Goal: Information Seeking & Learning: Learn about a topic

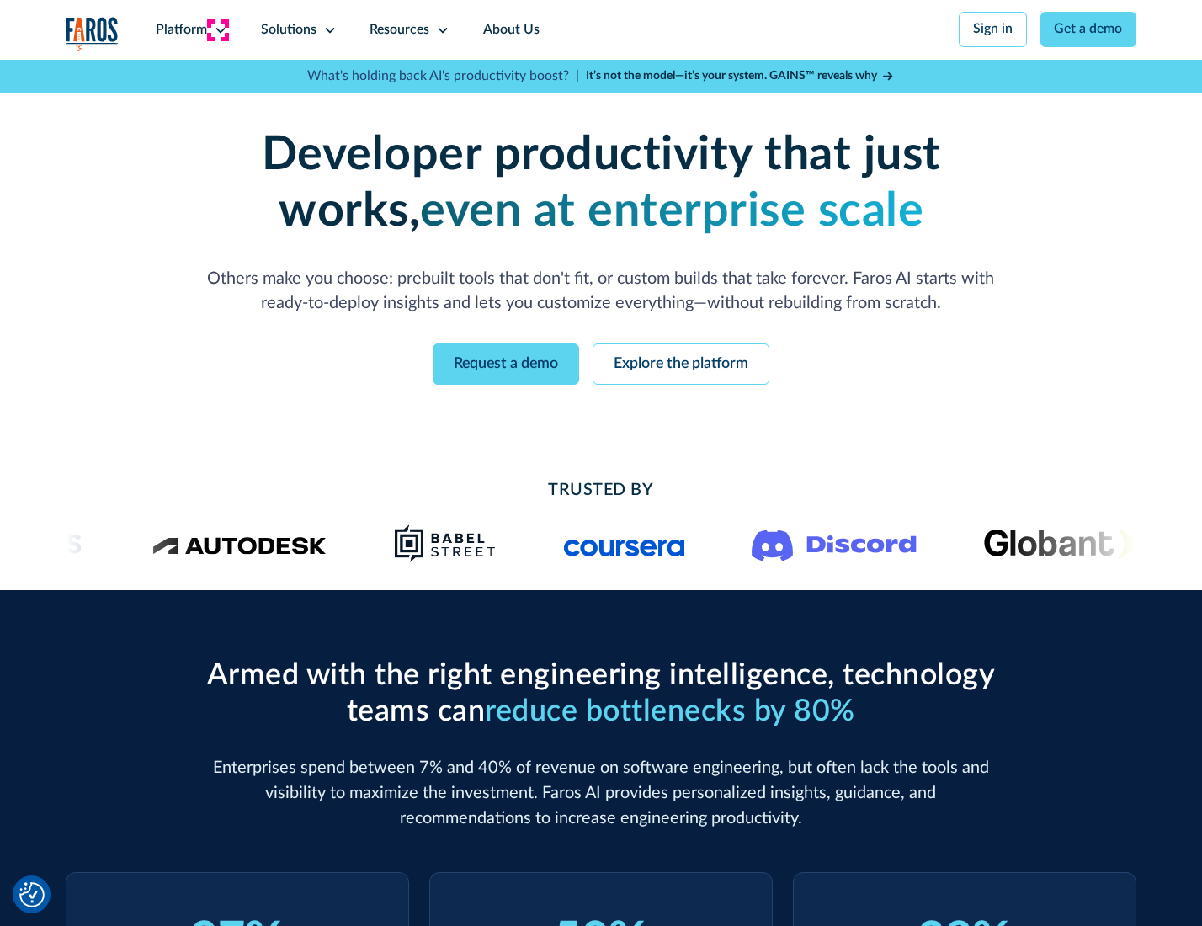
click at [218, 29] on icon at bounding box center [220, 30] width 13 height 13
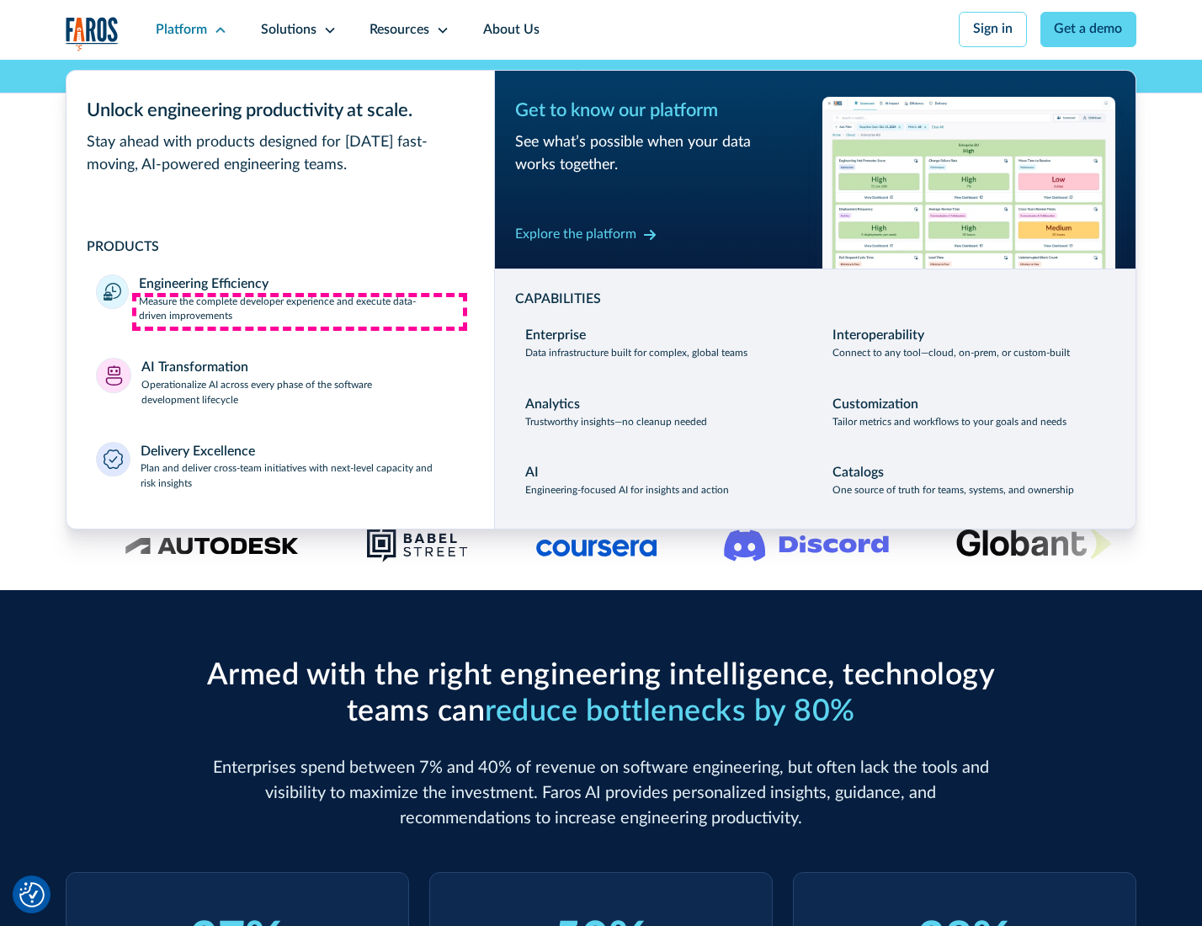
click at [300, 312] on p "Measure the complete developer experience and execute data-driven improvements" at bounding box center [301, 310] width 325 height 30
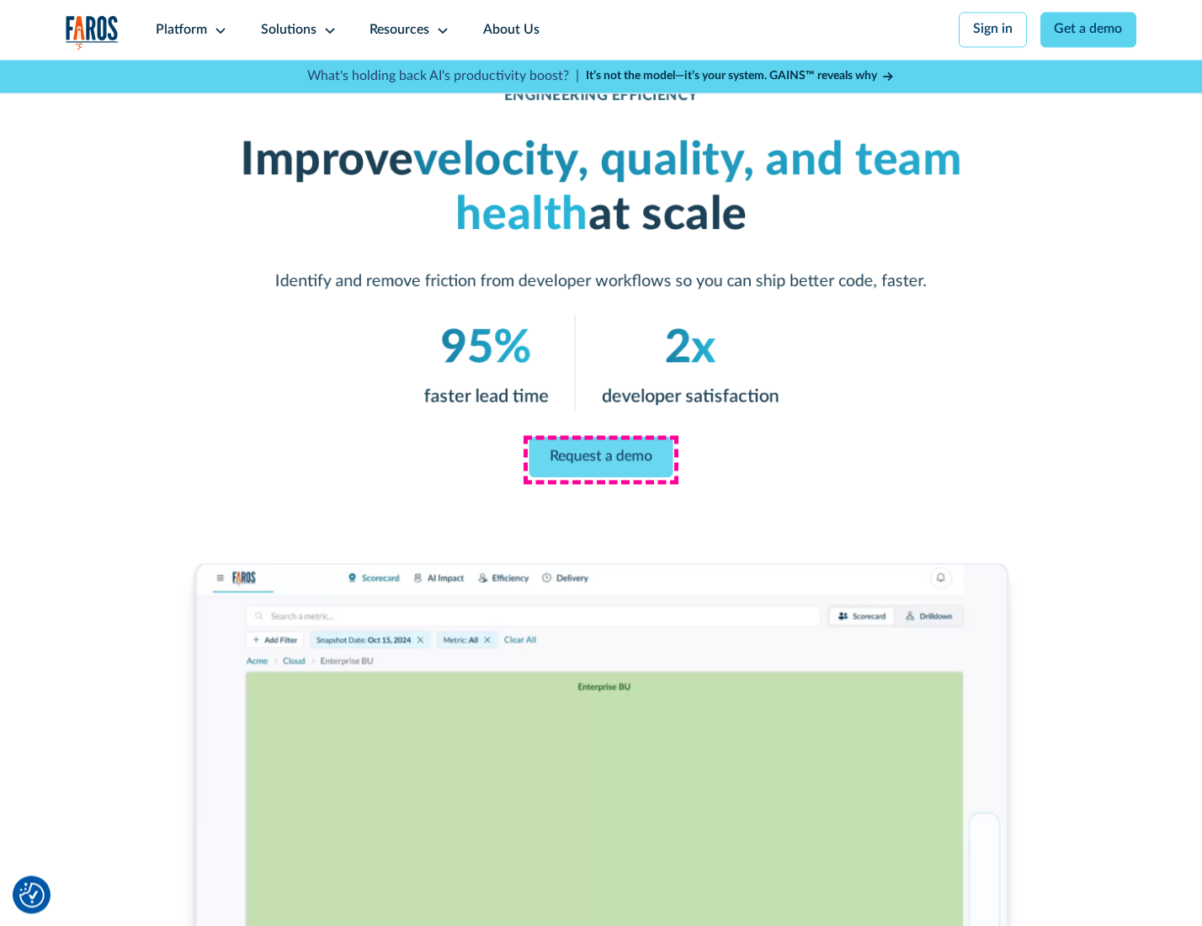
click at [600, 459] on link "Request a demo" at bounding box center [602, 457] width 144 height 40
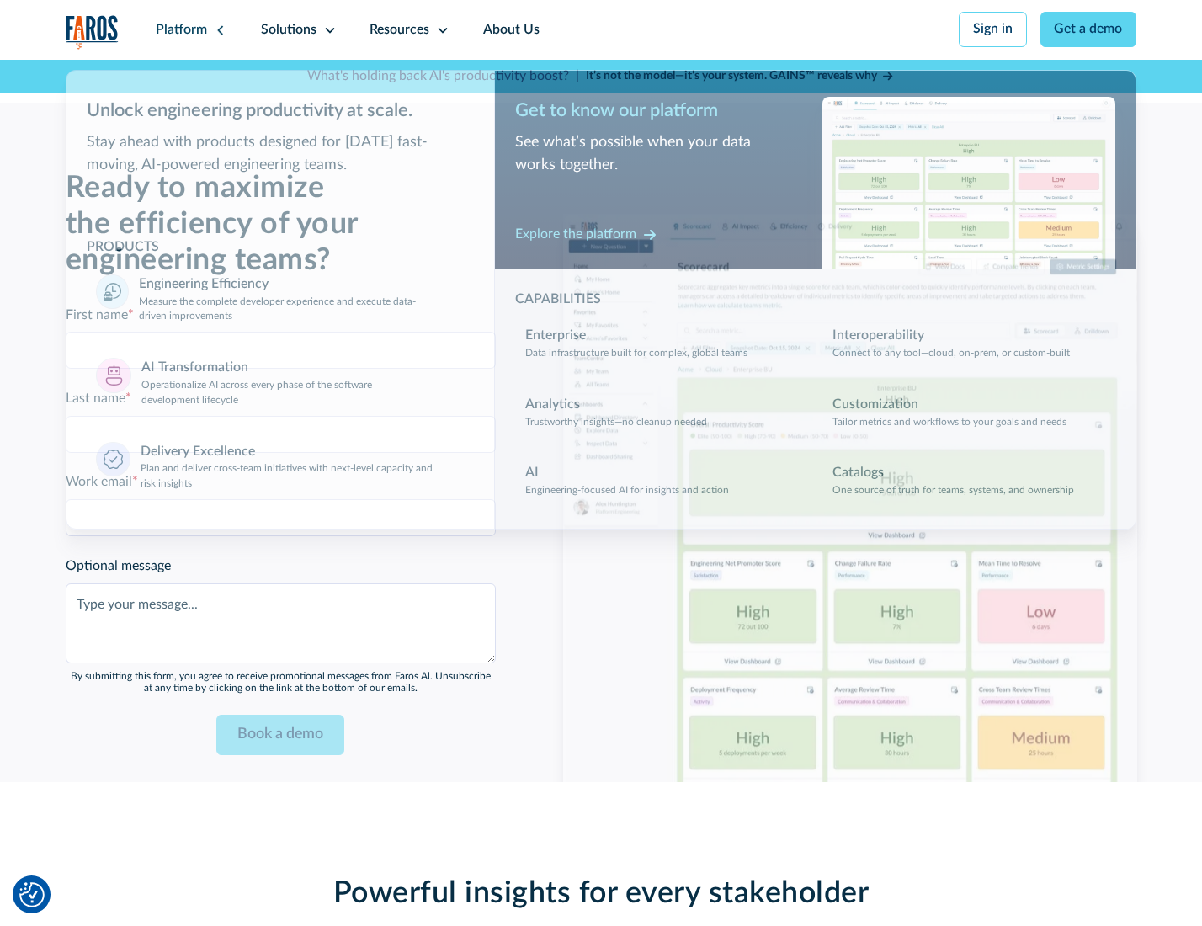
scroll to position [3665, 0]
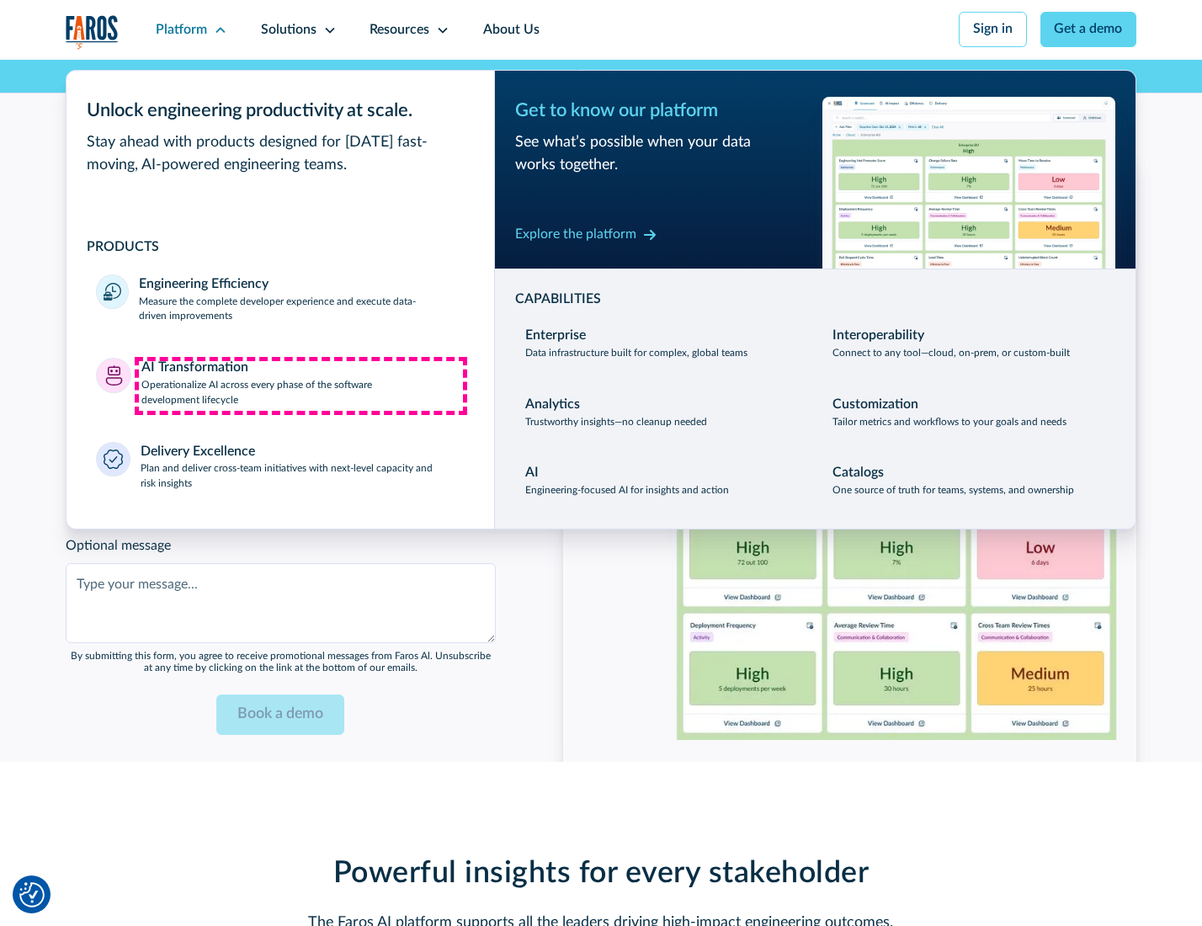
click at [301, 386] on p "Operationalize AI across every phase of the software development lifecycle" at bounding box center [302, 393] width 323 height 30
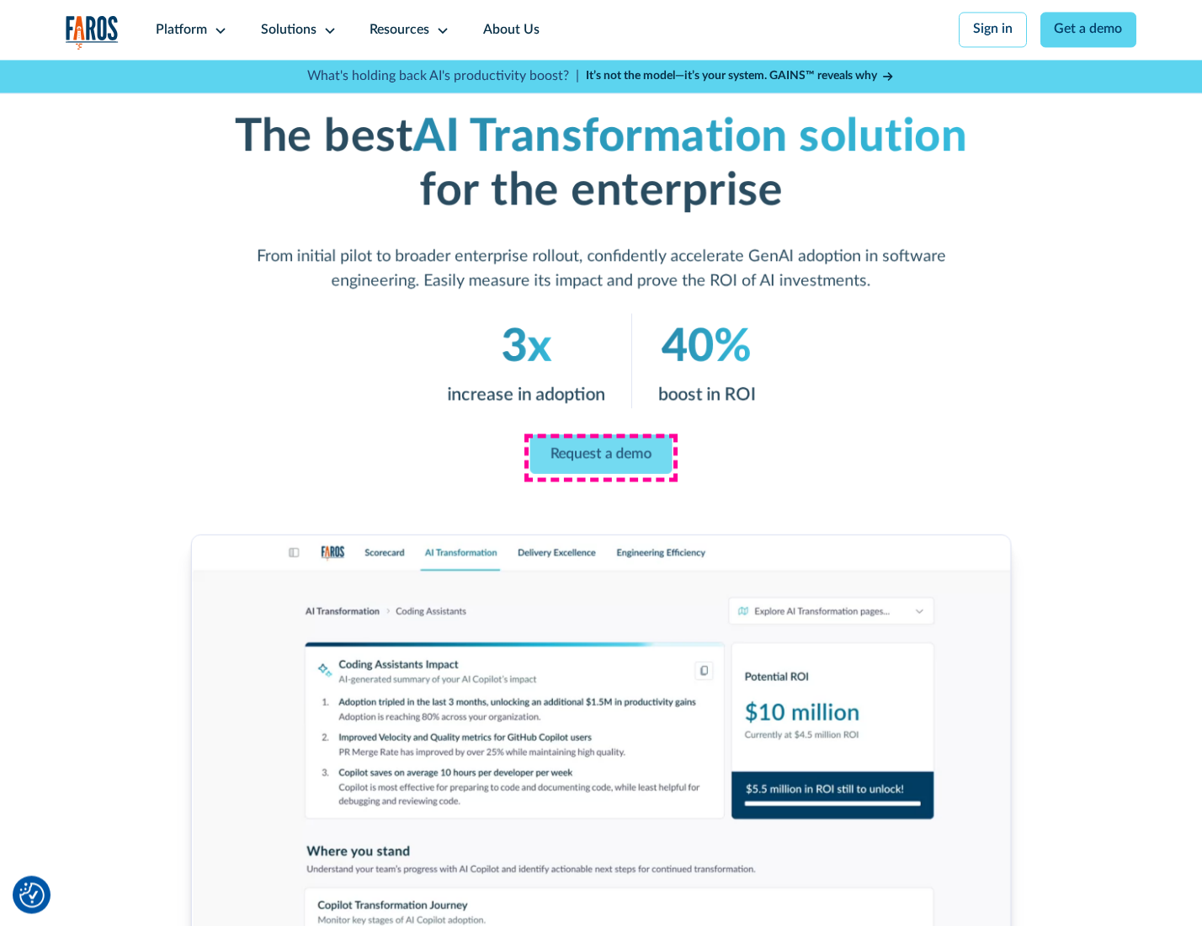
click at [600, 457] on link "Request a demo" at bounding box center [601, 454] width 142 height 40
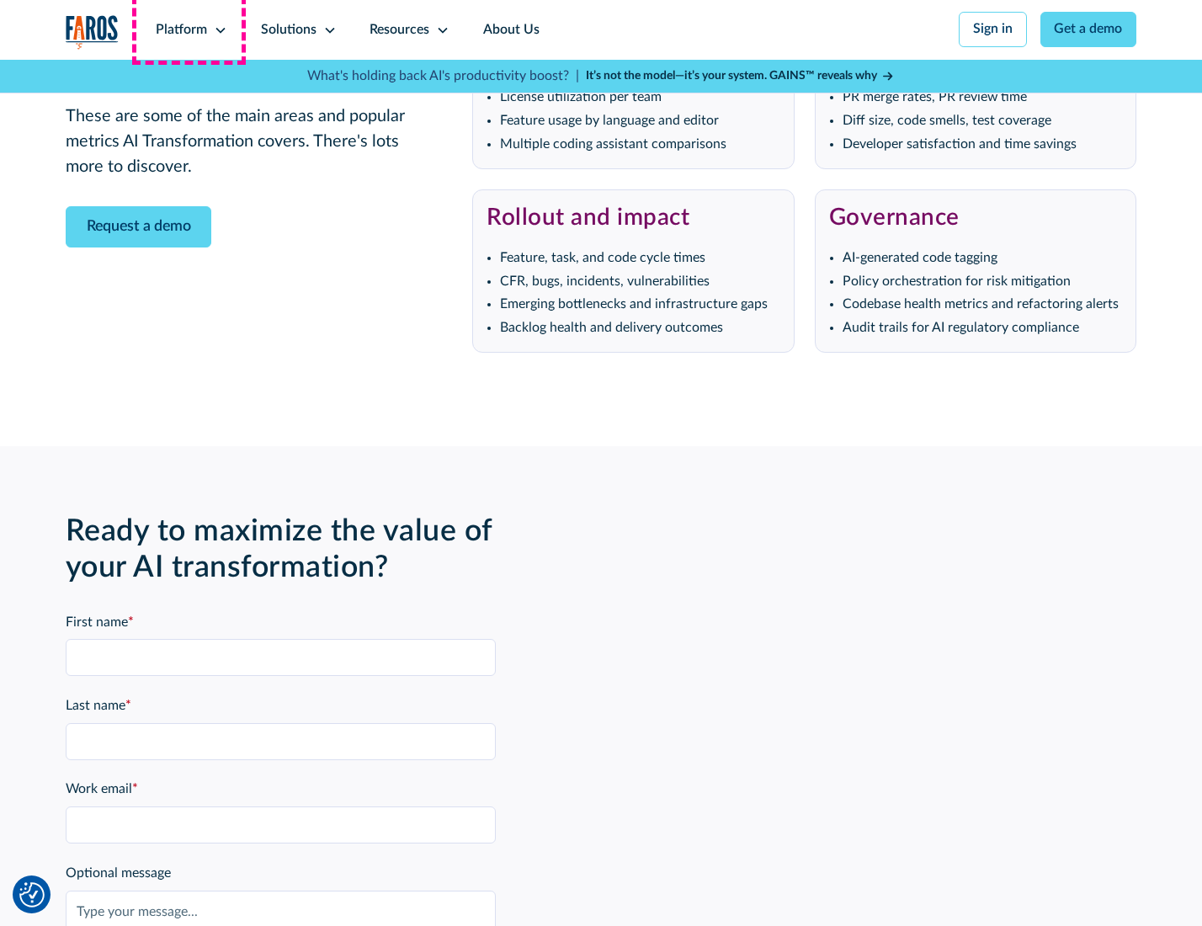
click at [189, 29] on div "Platform" at bounding box center [181, 30] width 51 height 20
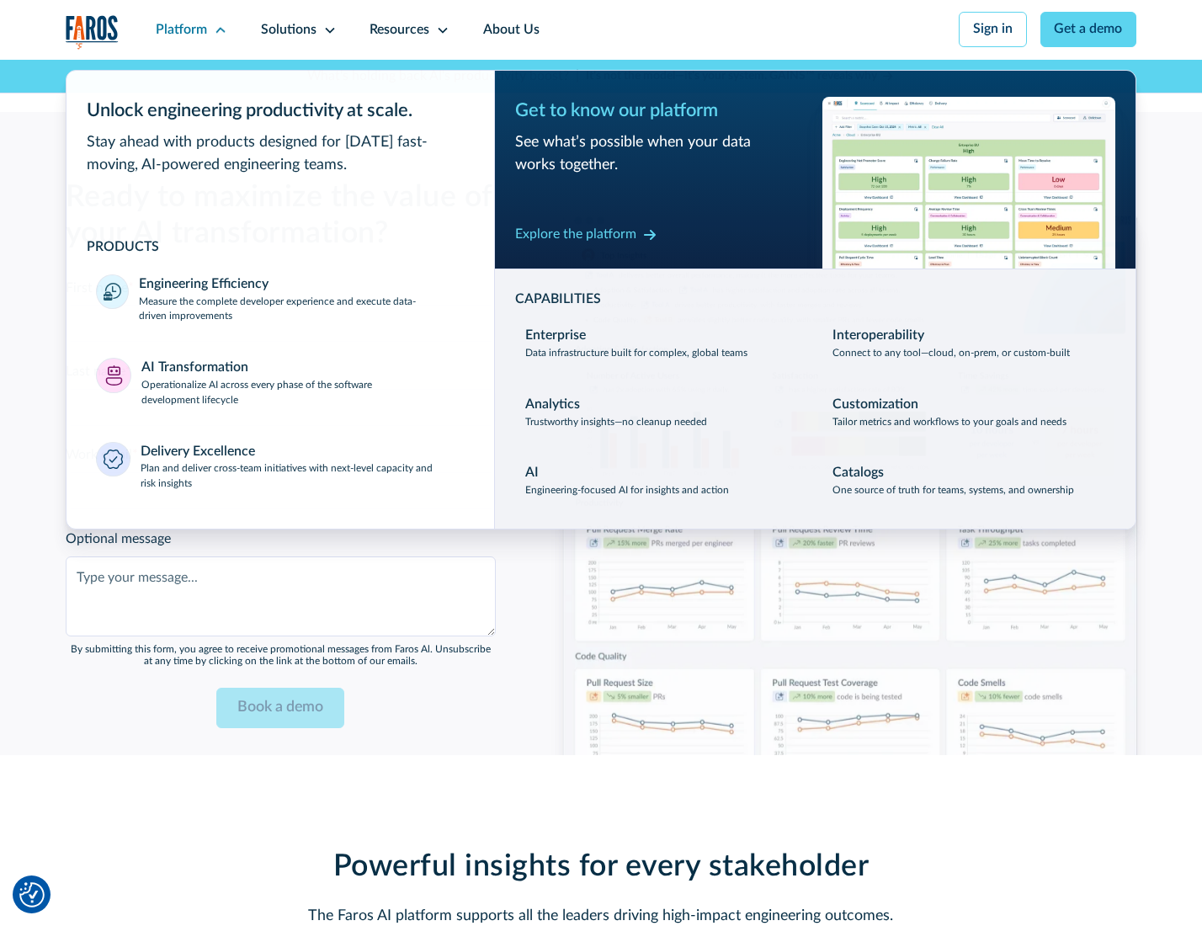
scroll to position [4071, 0]
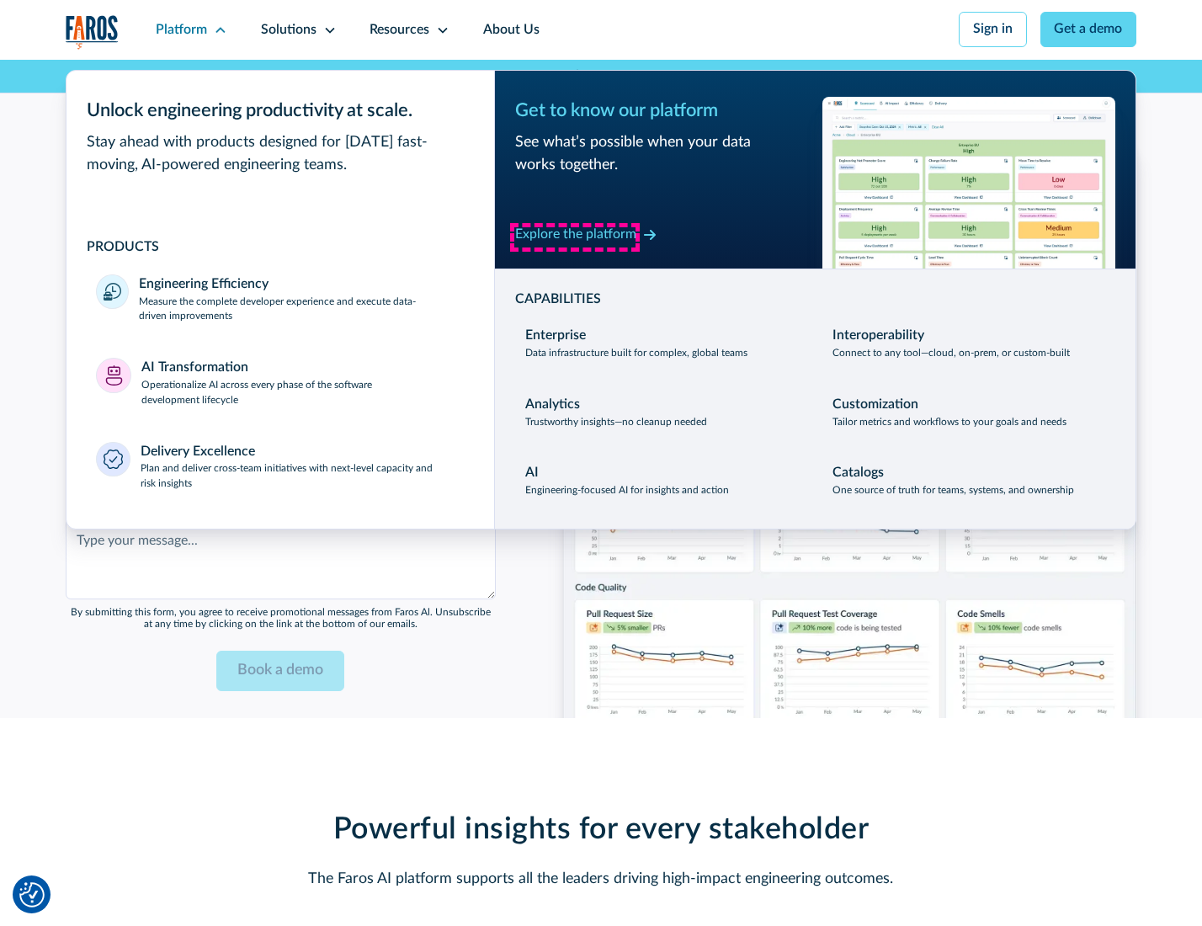
click at [575, 237] on div "Explore the platform" at bounding box center [575, 235] width 121 height 20
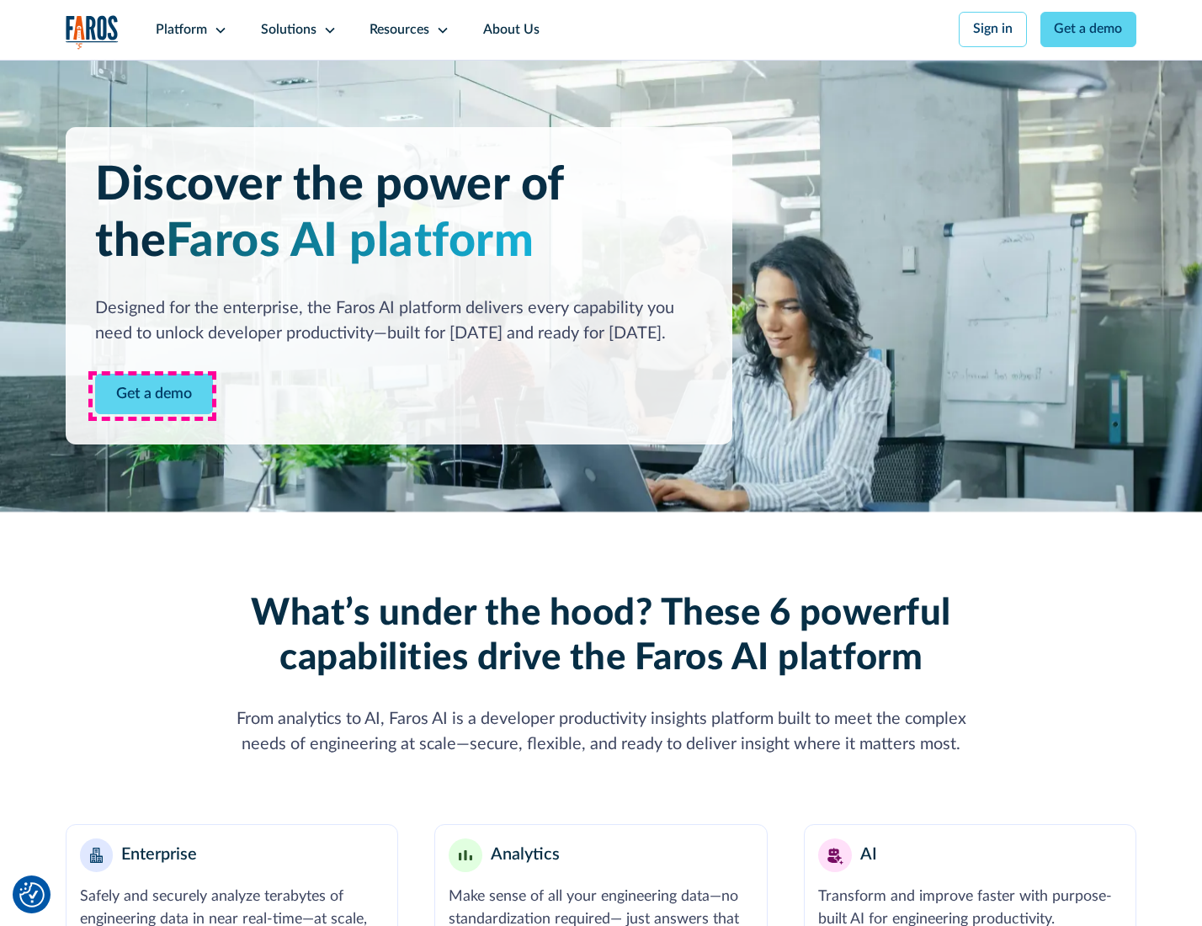
click at [152, 396] on link "Get a demo" at bounding box center [154, 394] width 118 height 41
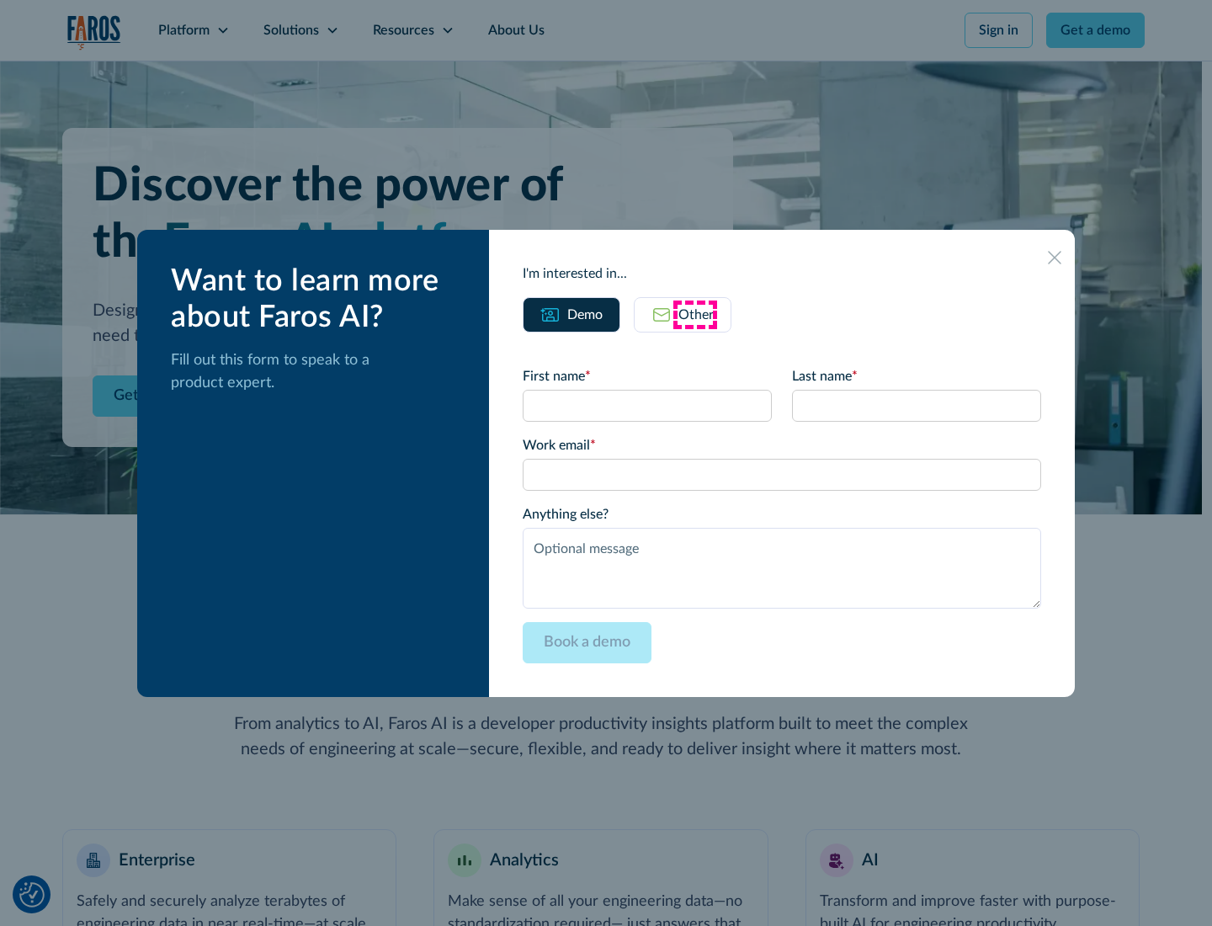
click at [695, 314] on div "Other" at bounding box center [696, 315] width 35 height 20
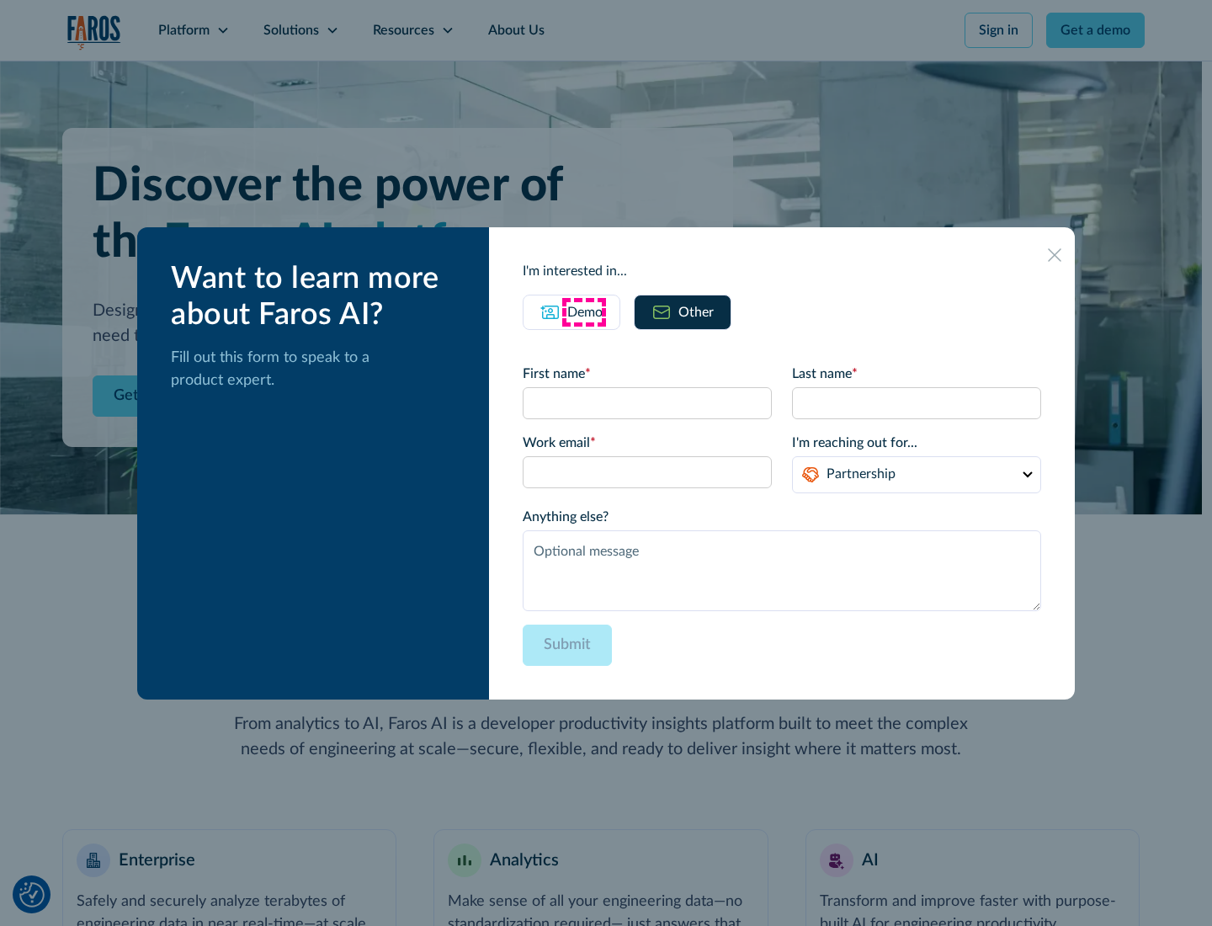
click at [583, 312] on div "Demo" at bounding box center [584, 312] width 35 height 20
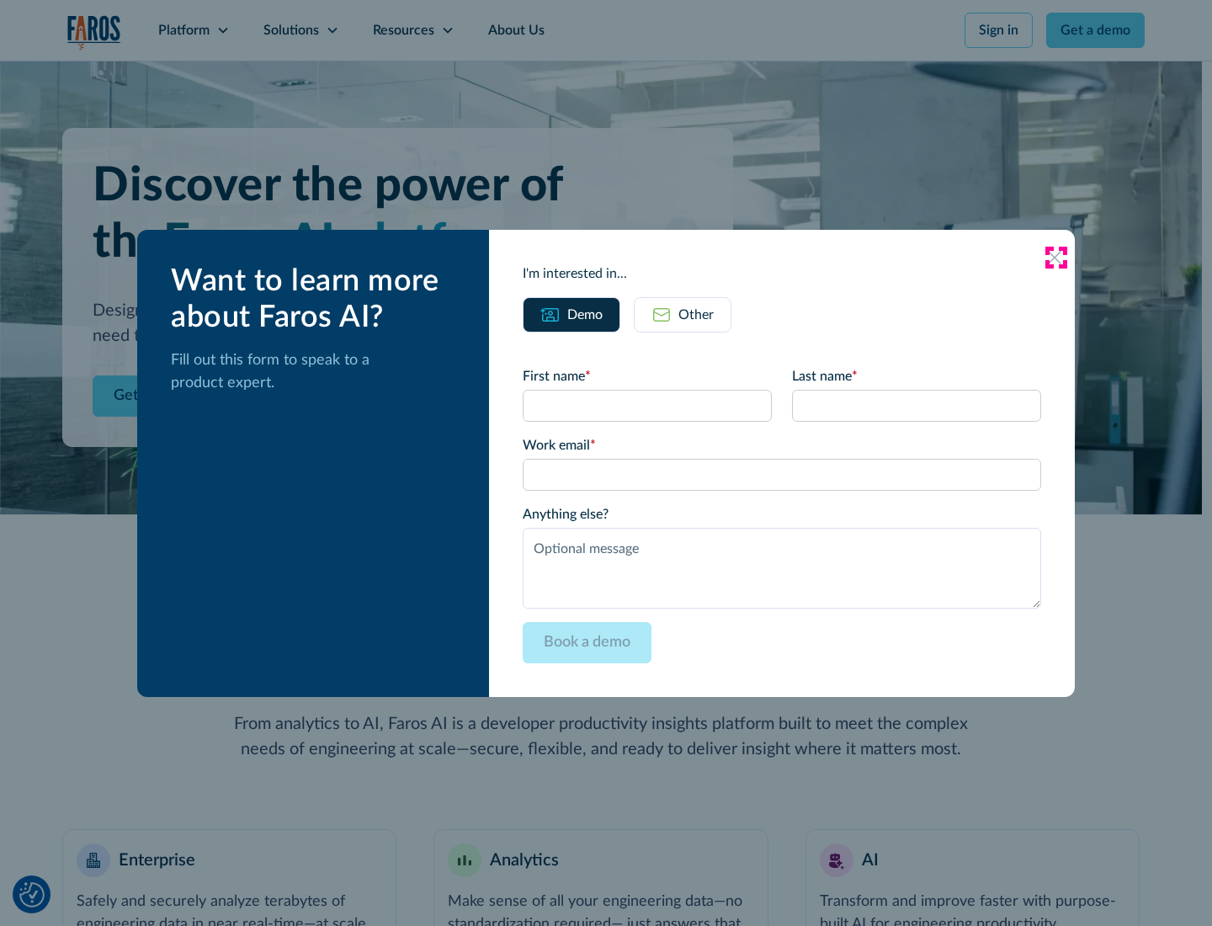
click at [1056, 257] on icon at bounding box center [1054, 257] width 13 height 13
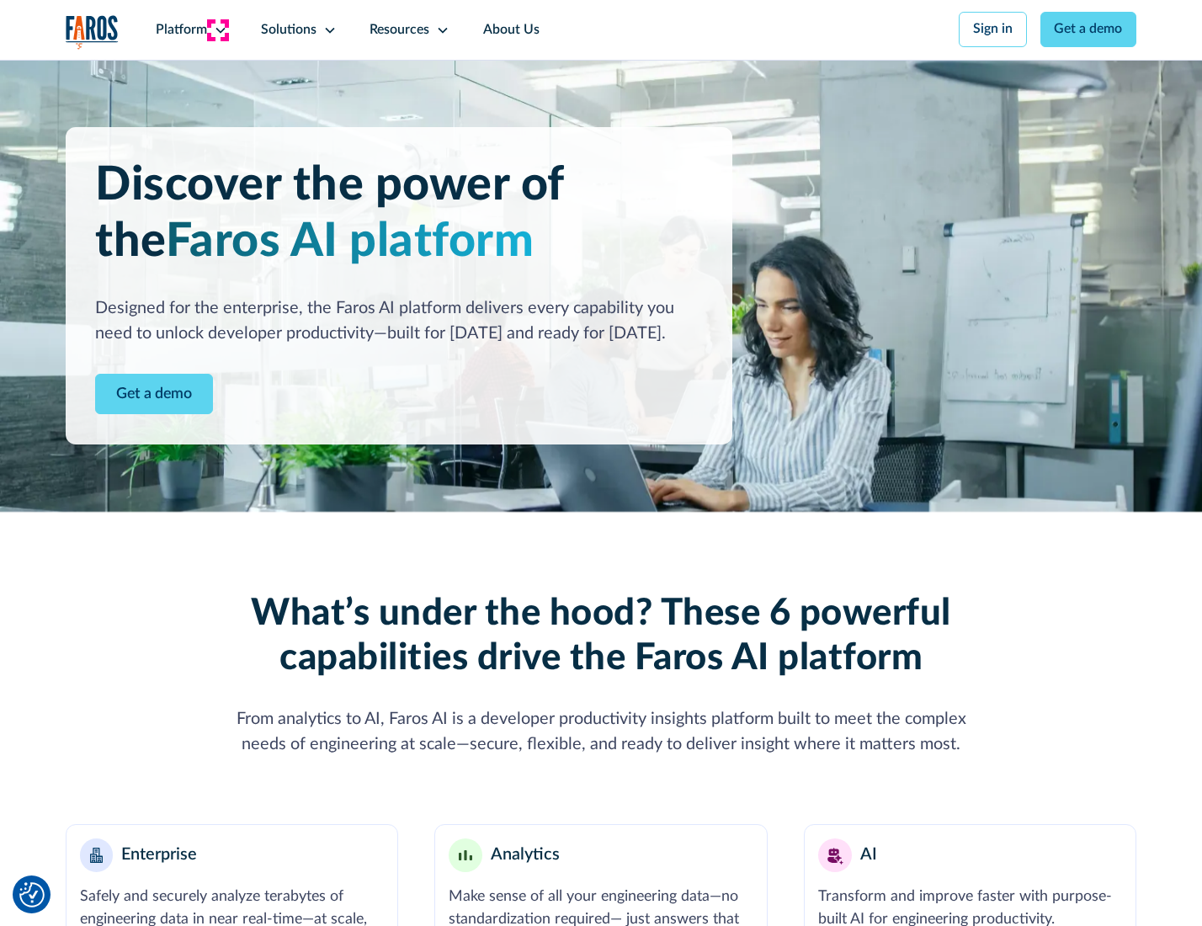
click at [218, 29] on icon at bounding box center [220, 30] width 13 height 13
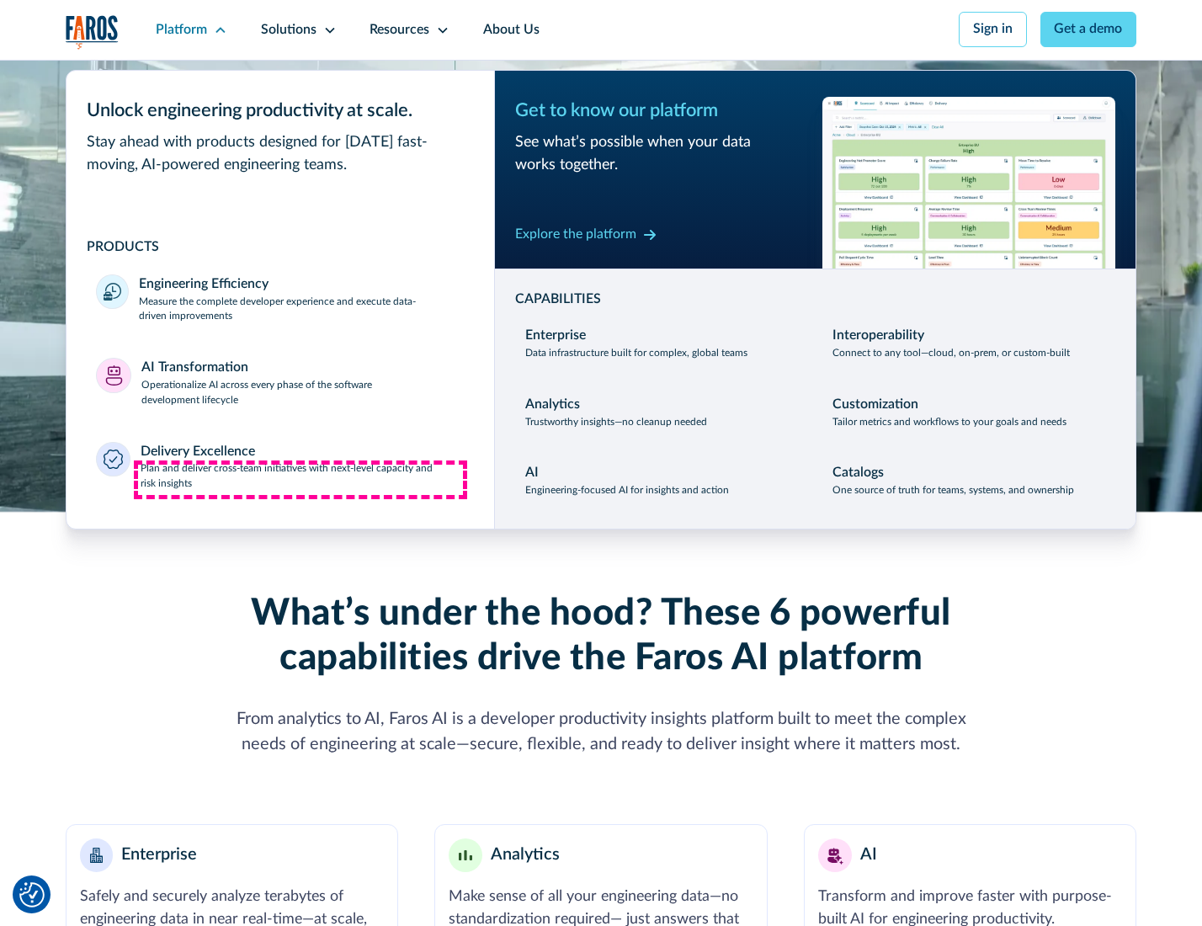
click at [301, 480] on p "Plan and deliver cross-team initiatives with next-level capacity and risk insig…" at bounding box center [303, 476] width 324 height 30
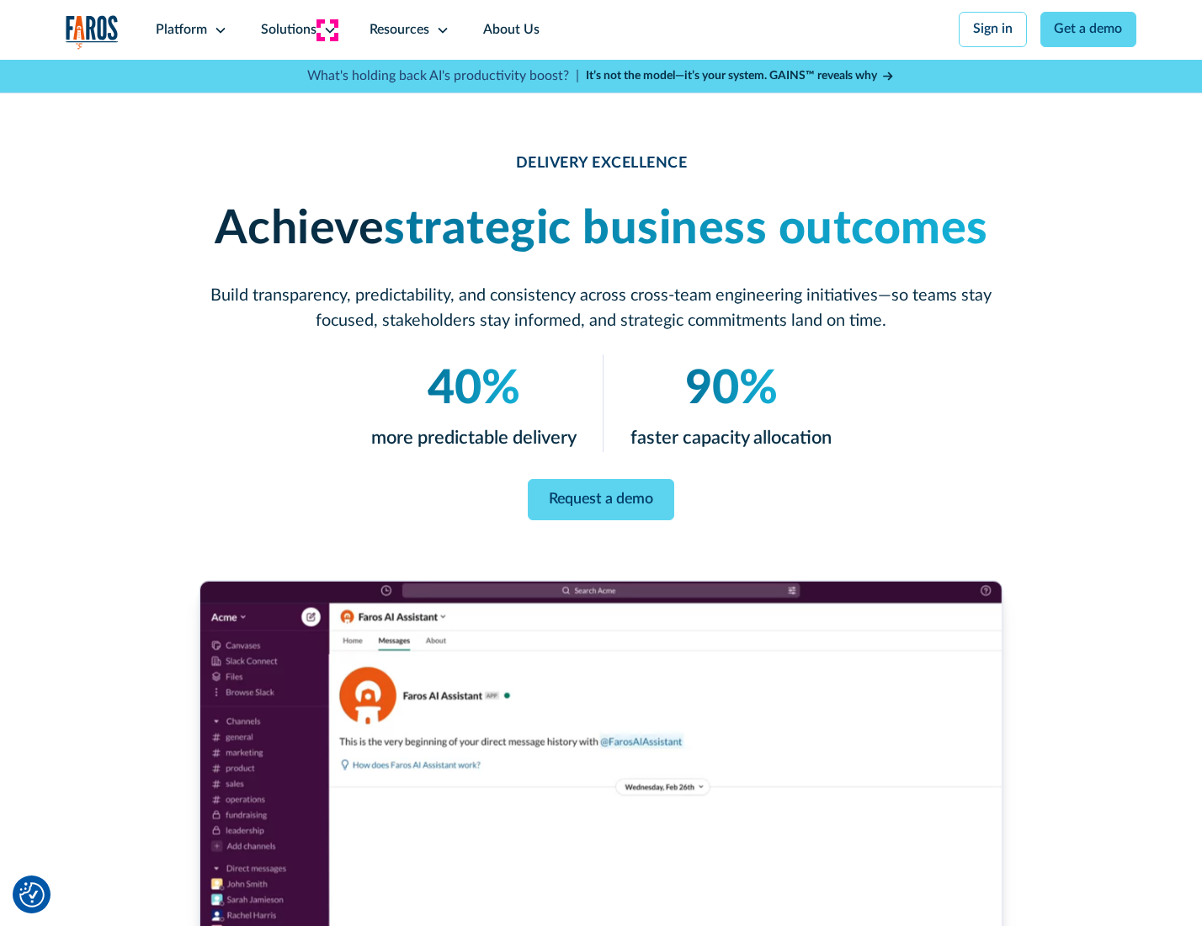
click at [327, 29] on icon at bounding box center [329, 30] width 13 height 13
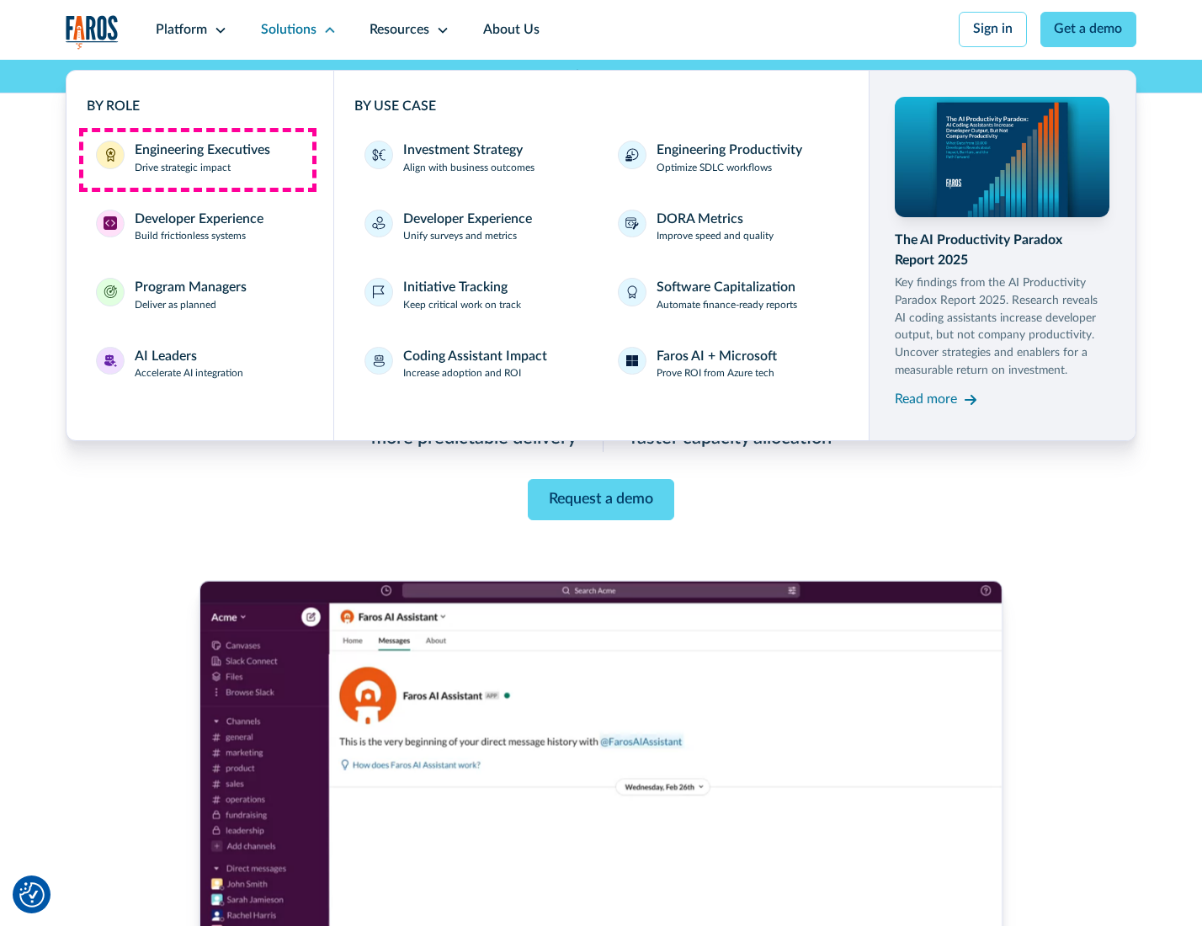
click at [197, 159] on div "Engineering Executives" at bounding box center [203, 151] width 136 height 20
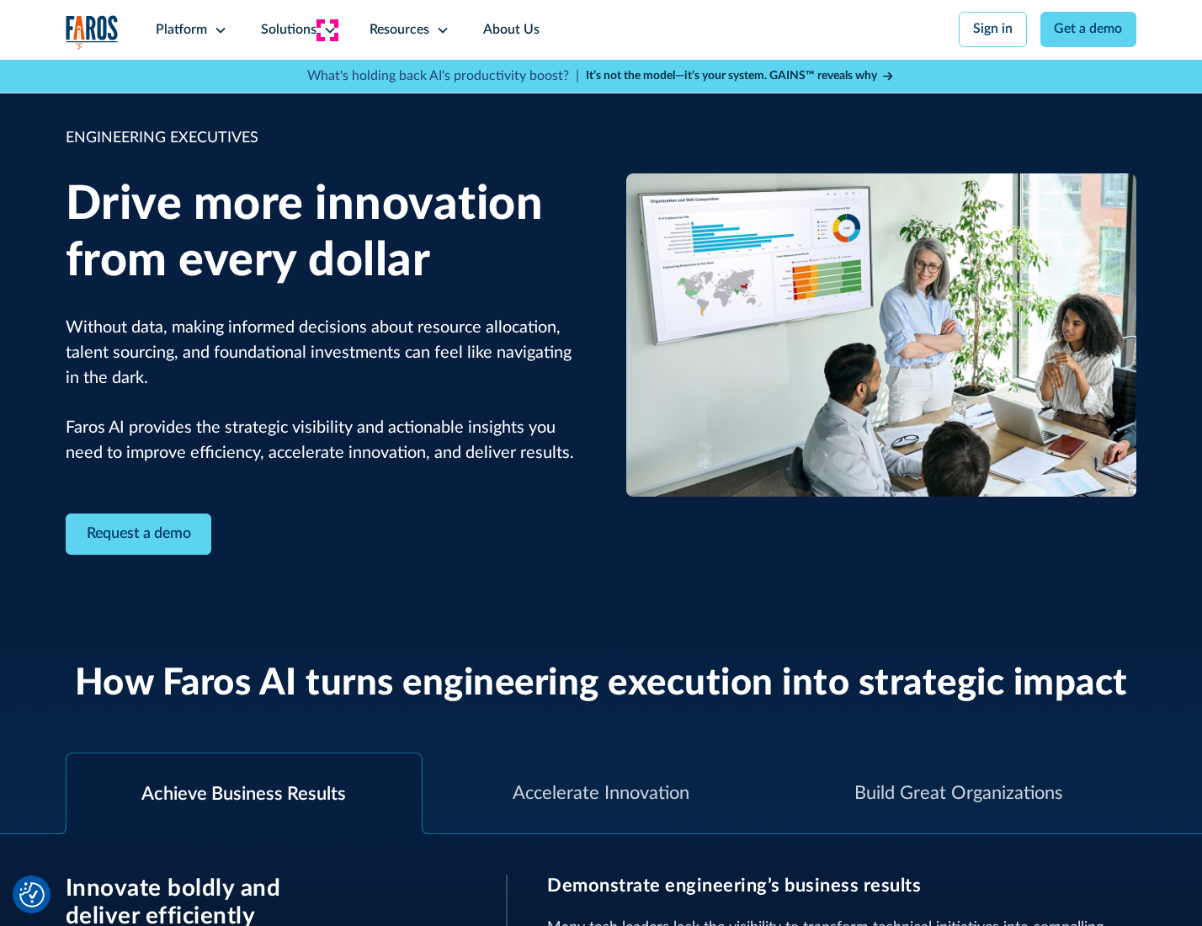
click at [327, 29] on icon at bounding box center [329, 30] width 13 height 13
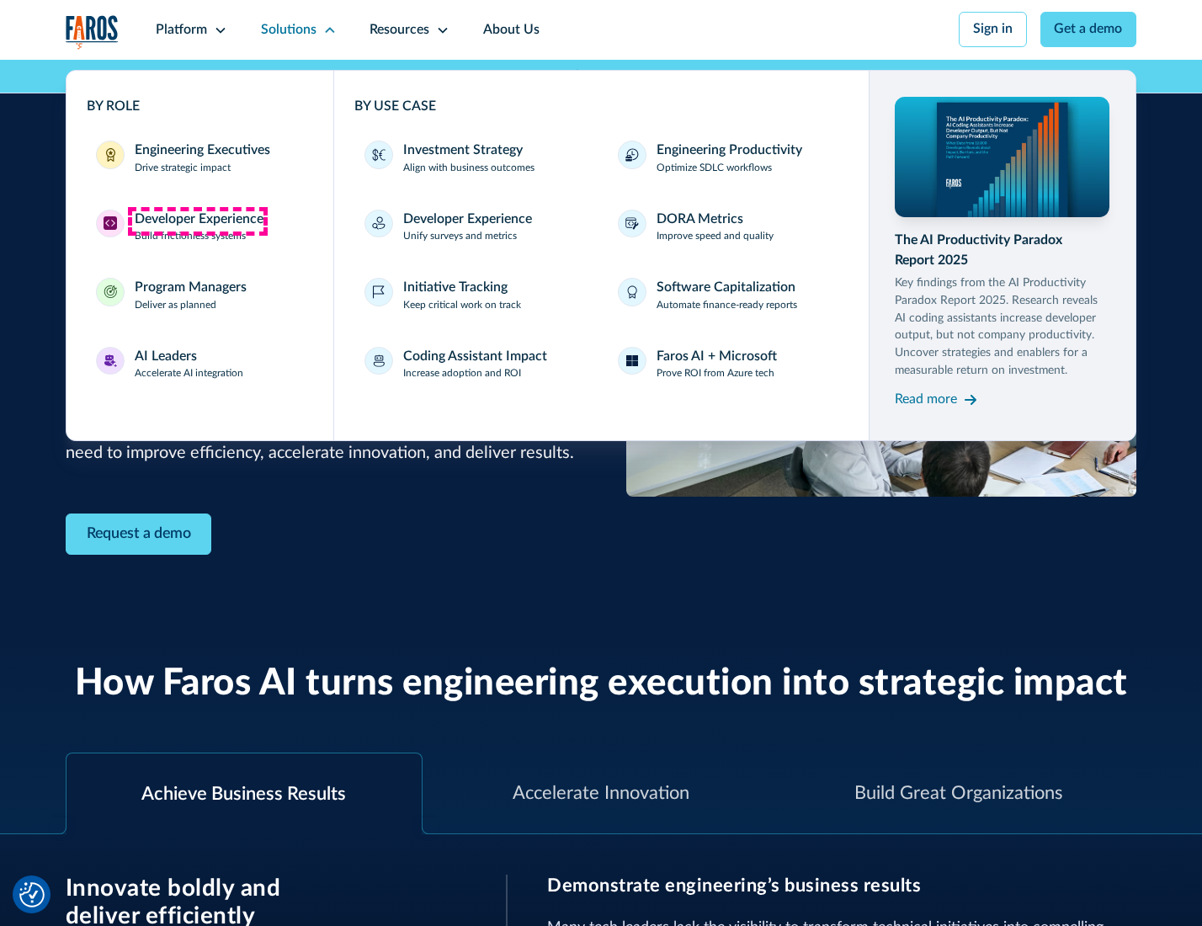
click at [197, 221] on div "Developer Experience" at bounding box center [199, 220] width 129 height 20
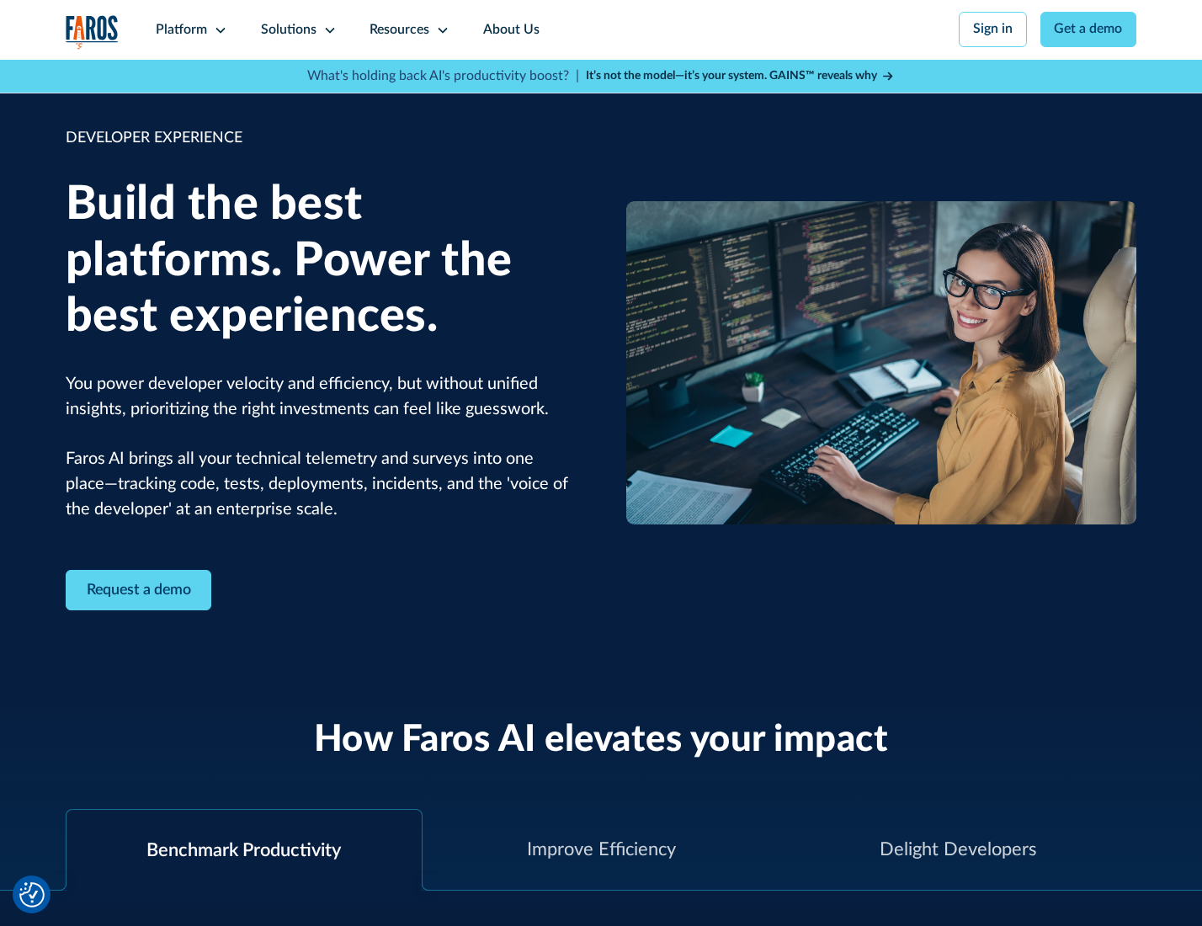
click at [296, 29] on div "Solutions" at bounding box center [289, 30] width 56 height 20
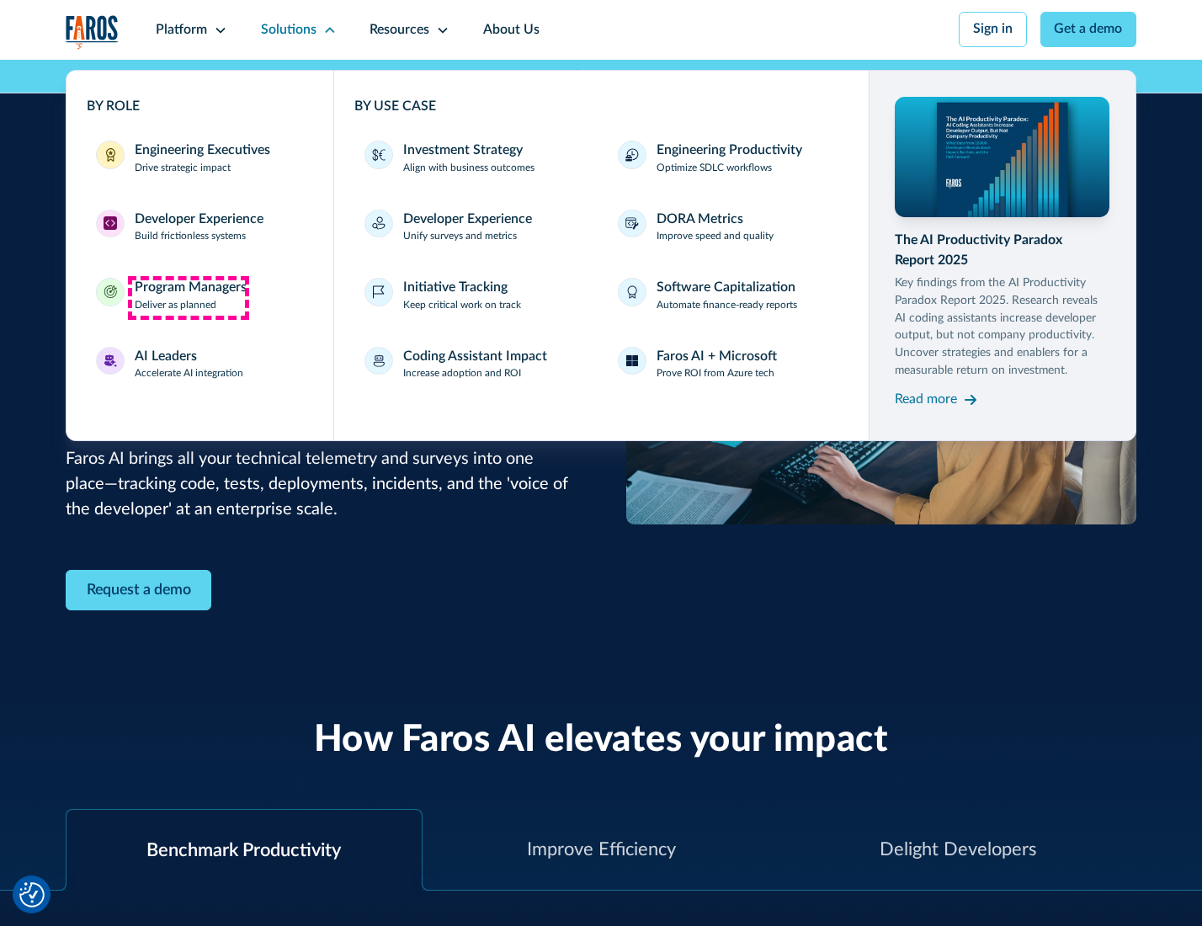
click at [188, 297] on div "Program Managers" at bounding box center [191, 288] width 112 height 20
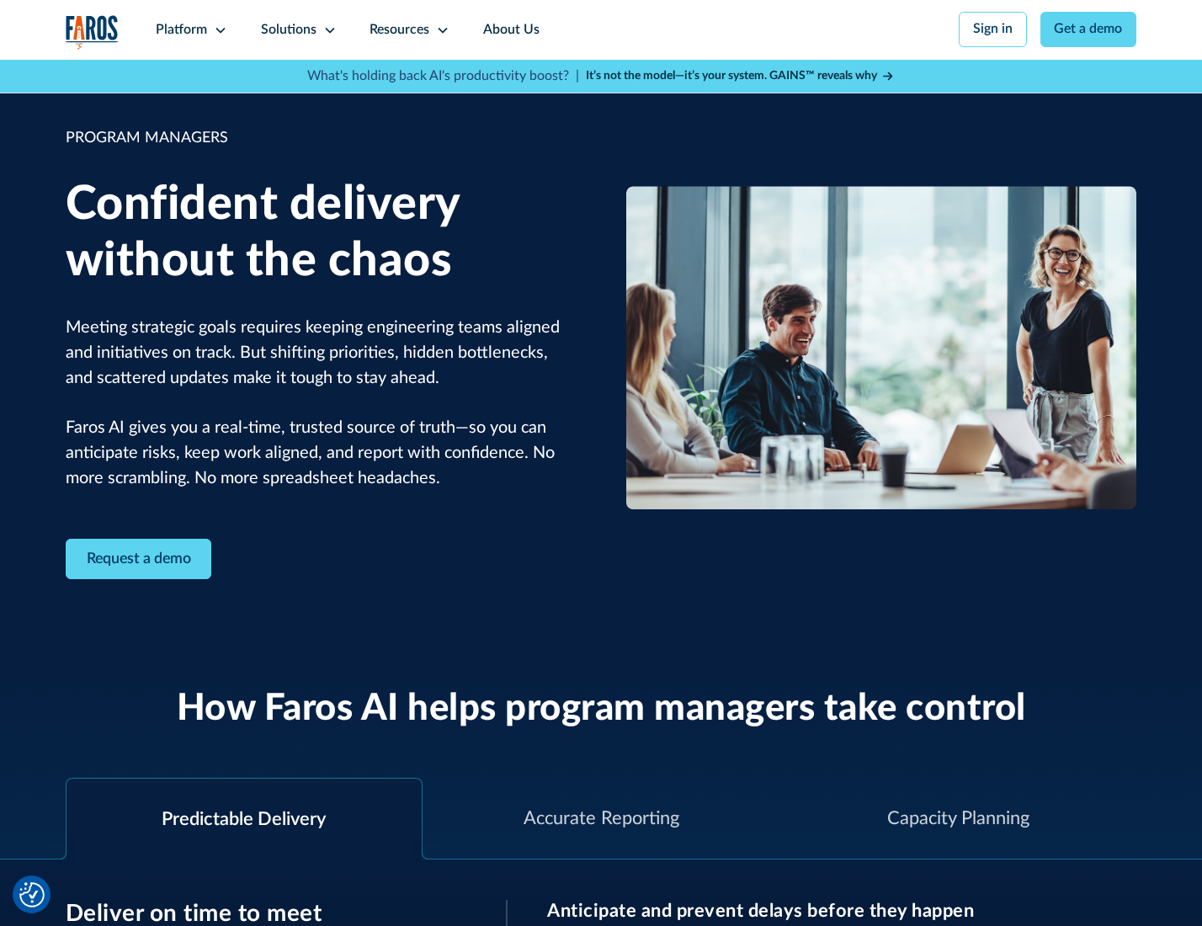
click at [327, 30] on icon at bounding box center [329, 30] width 13 height 13
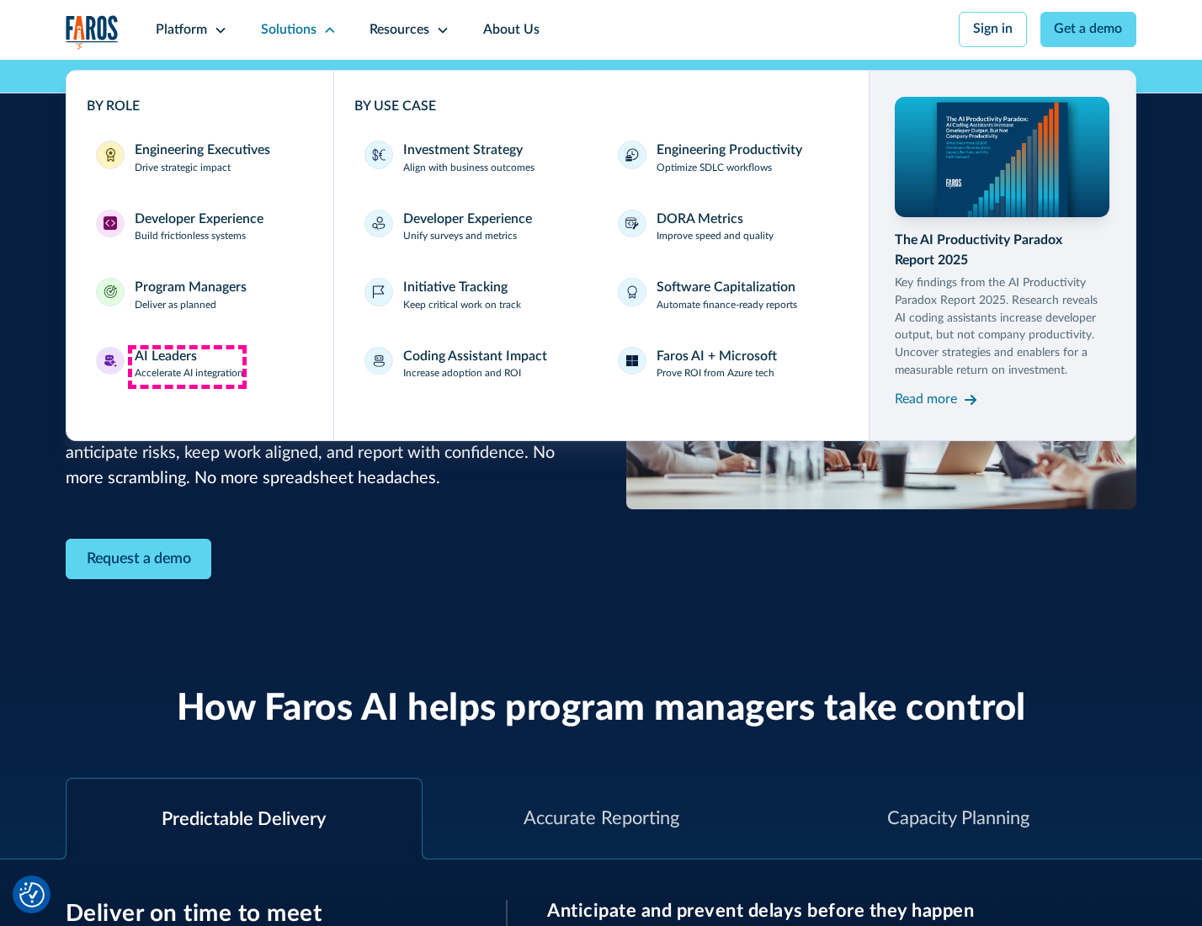
click at [187, 366] on div "AI Leaders" at bounding box center [166, 357] width 62 height 20
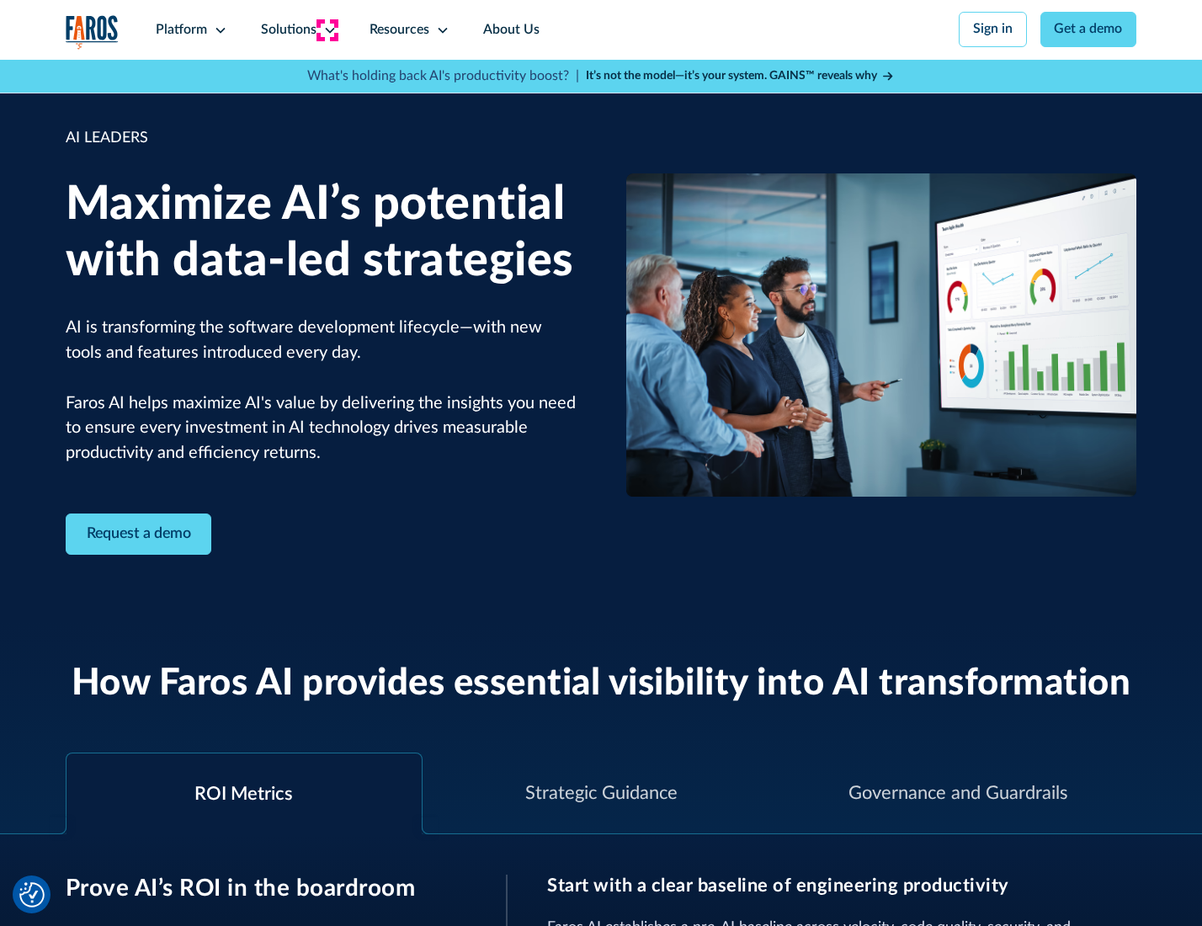
click at [327, 29] on icon at bounding box center [329, 30] width 13 height 13
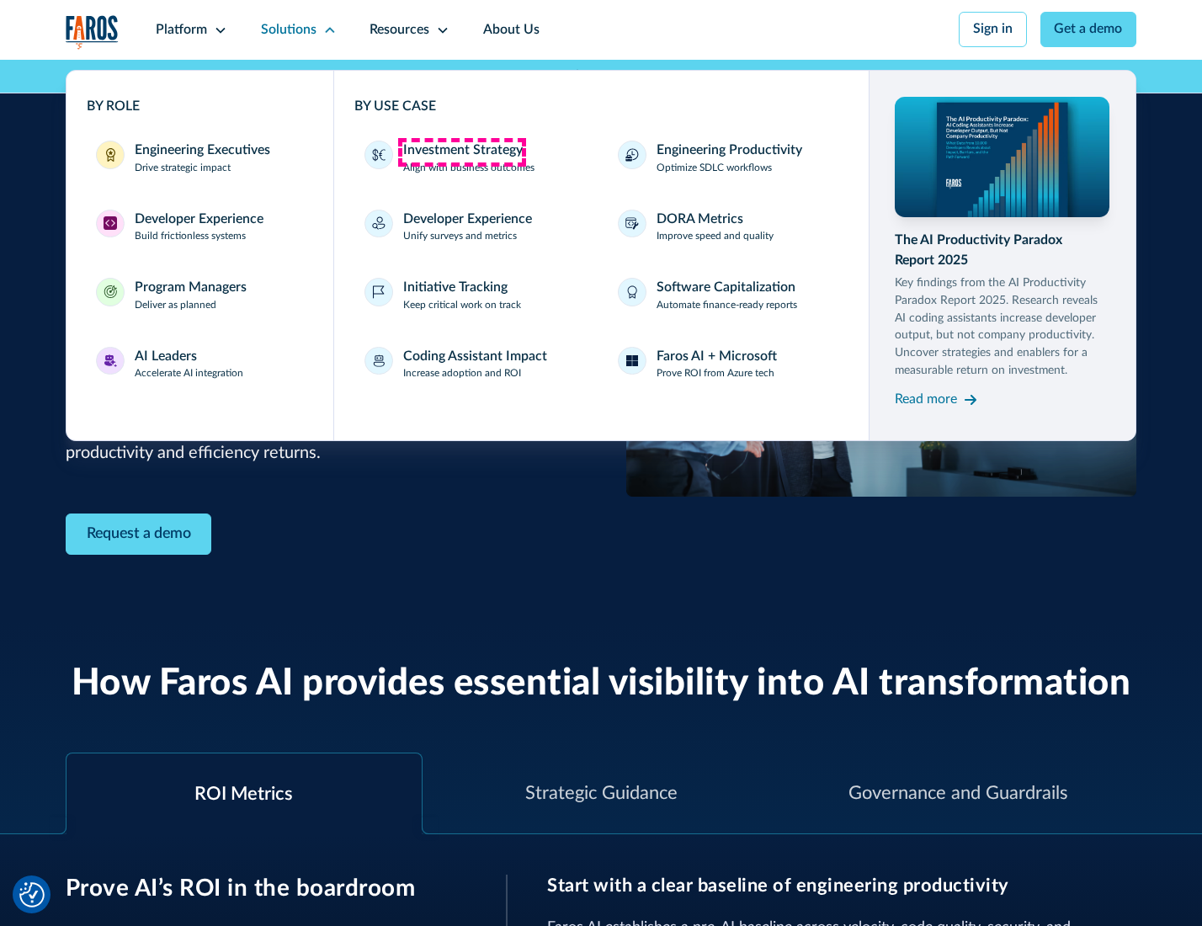
click at [461, 152] on div "Investment Strategy" at bounding box center [463, 151] width 120 height 20
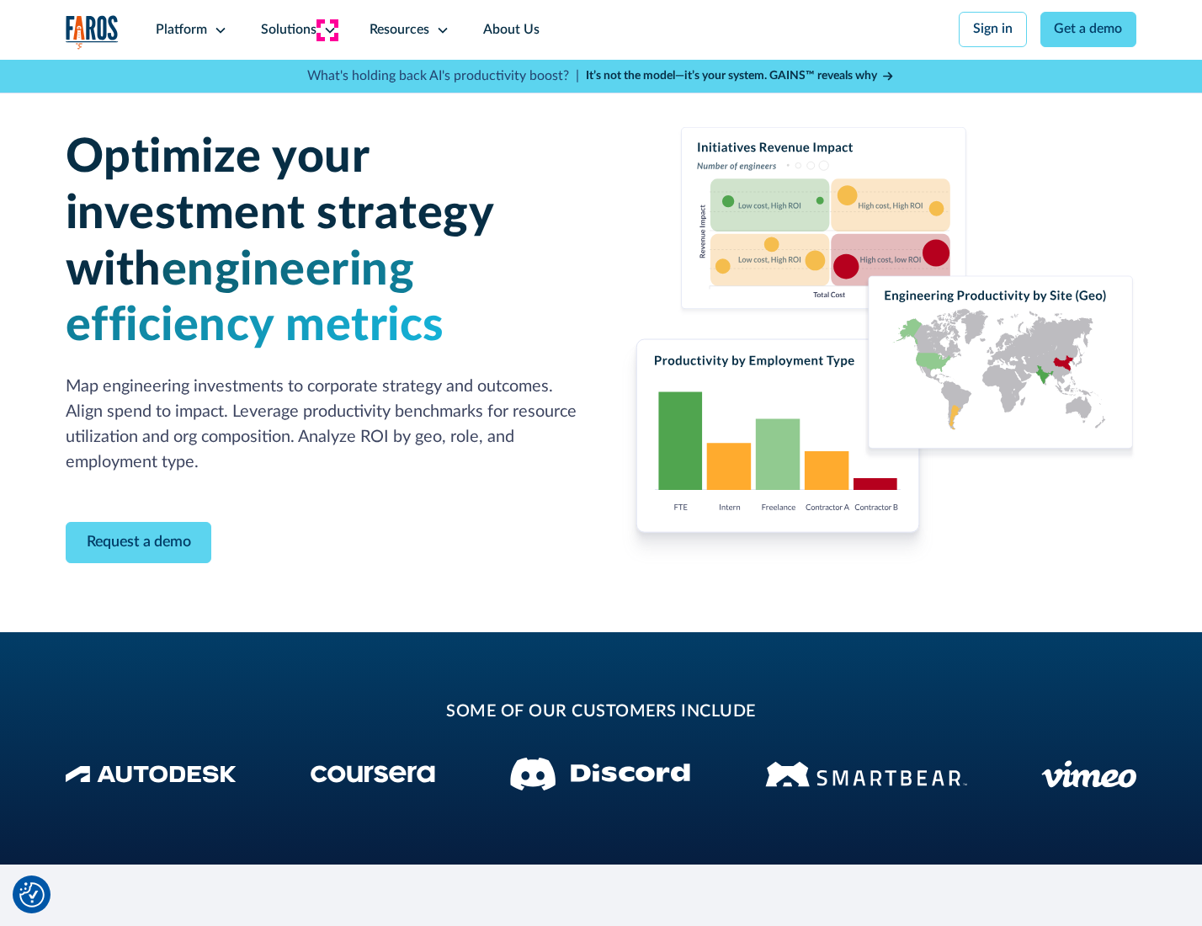
click at [327, 29] on icon at bounding box center [329, 30] width 13 height 13
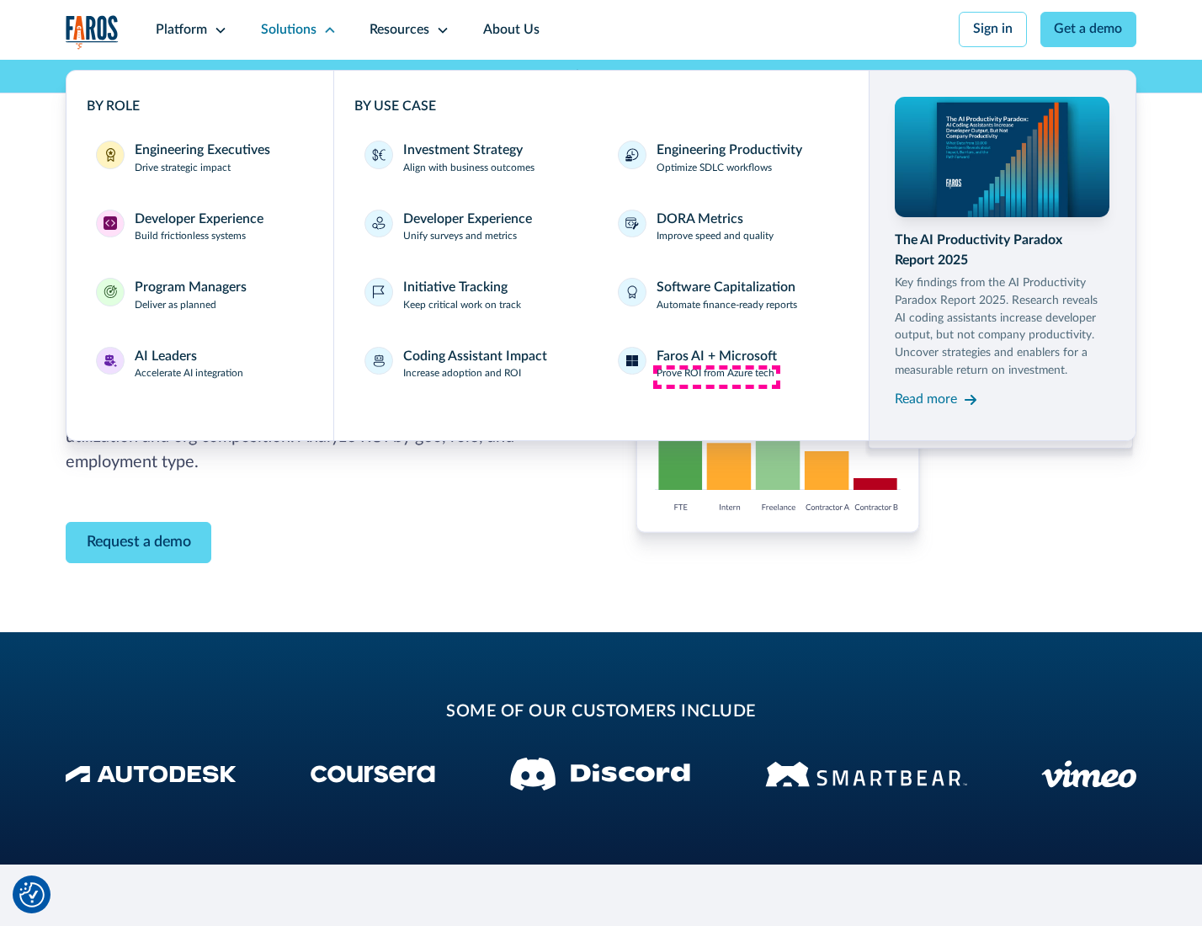
click at [717, 376] on p "Prove ROI from Azure tech" at bounding box center [716, 373] width 118 height 15
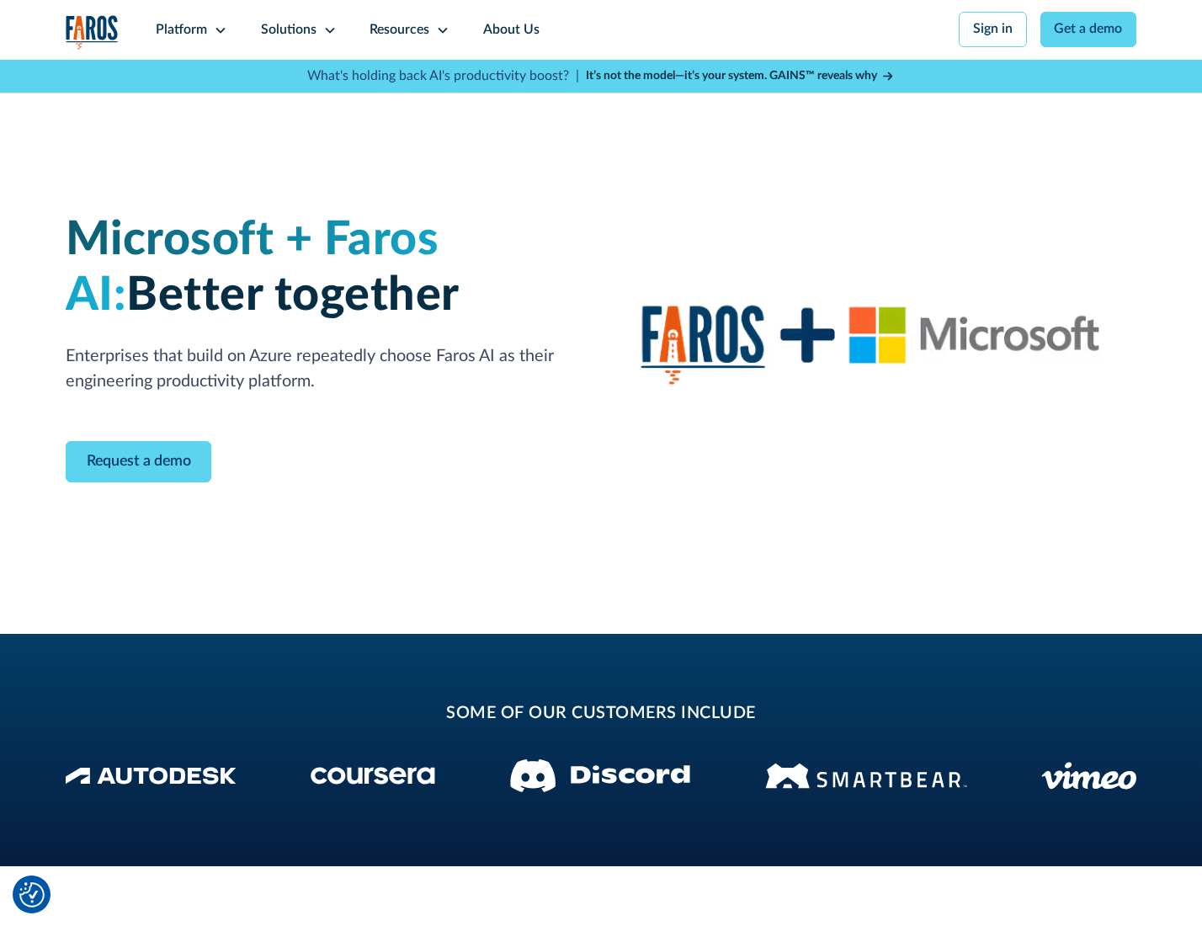
click at [327, 29] on icon at bounding box center [329, 30] width 13 height 13
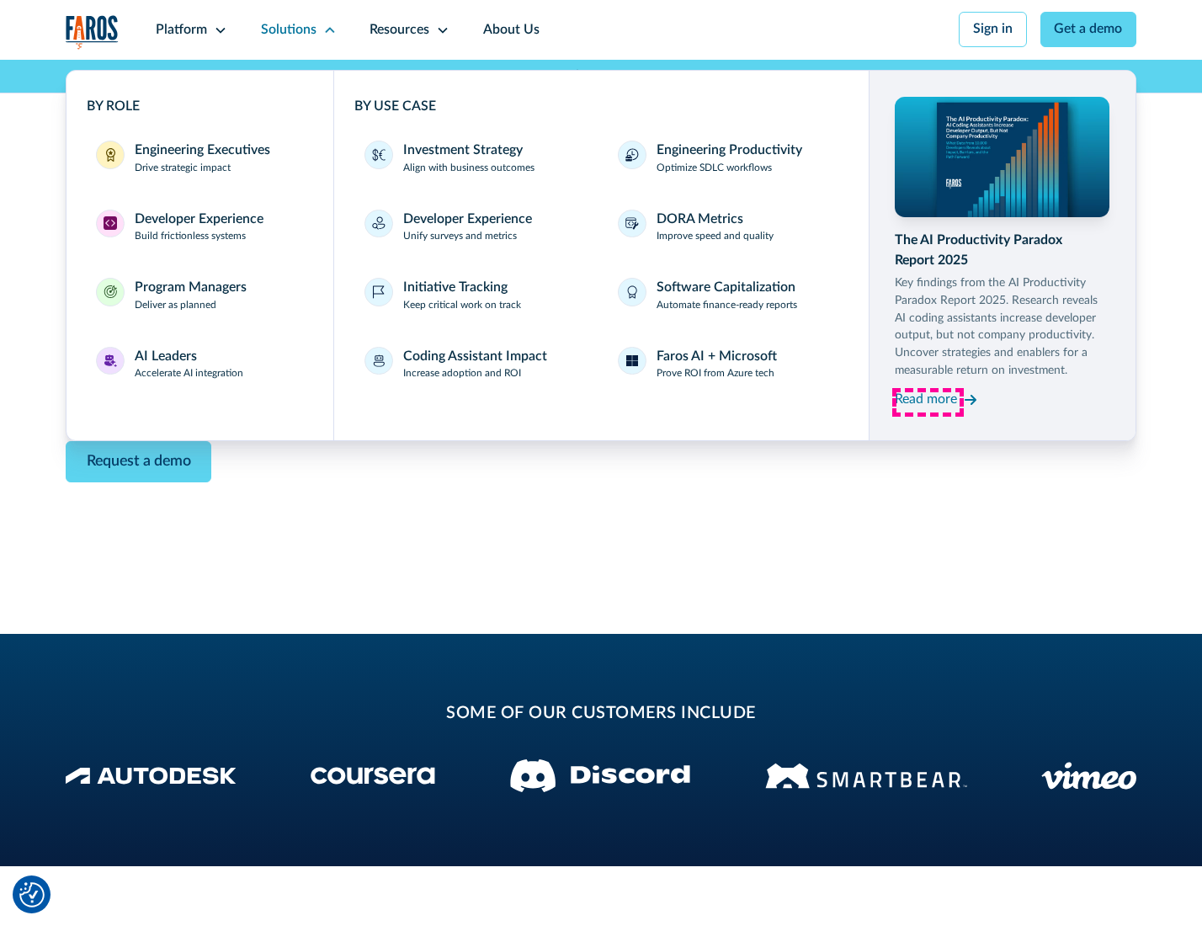
click at [928, 402] on div "Read more" at bounding box center [926, 400] width 62 height 20
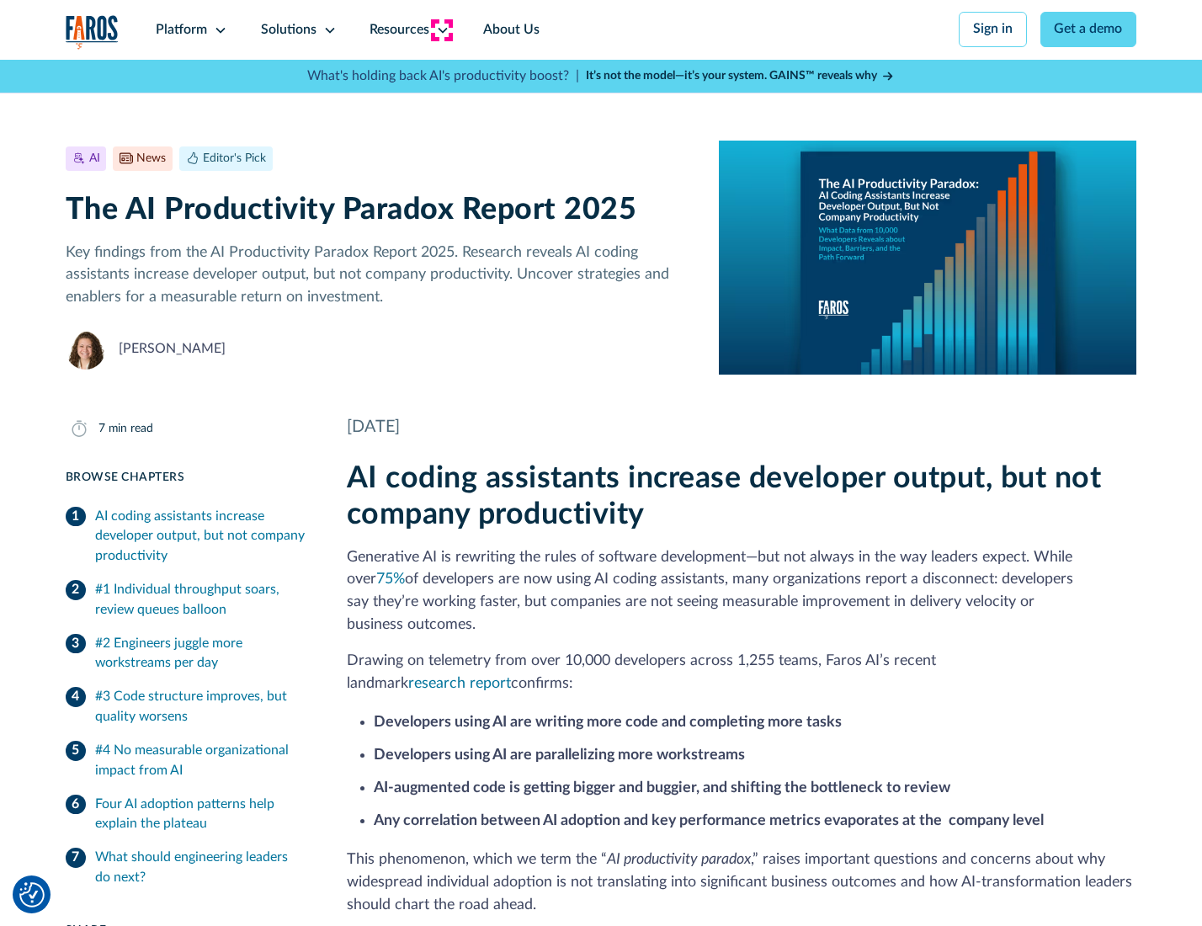
click at [441, 29] on icon at bounding box center [442, 30] width 13 height 13
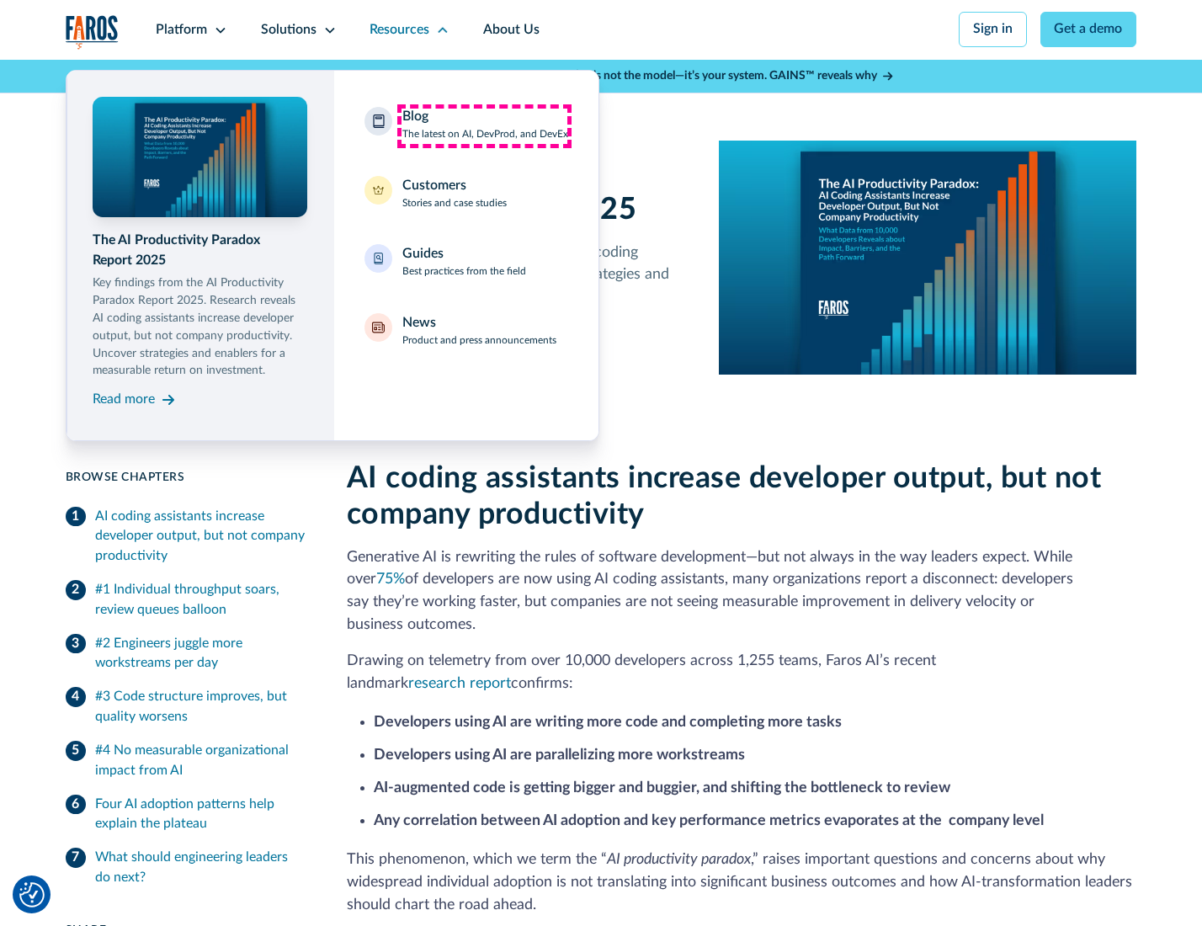
click at [484, 125] on div "Blog The latest on AI, DevProd, and DevEx" at bounding box center [485, 124] width 166 height 35
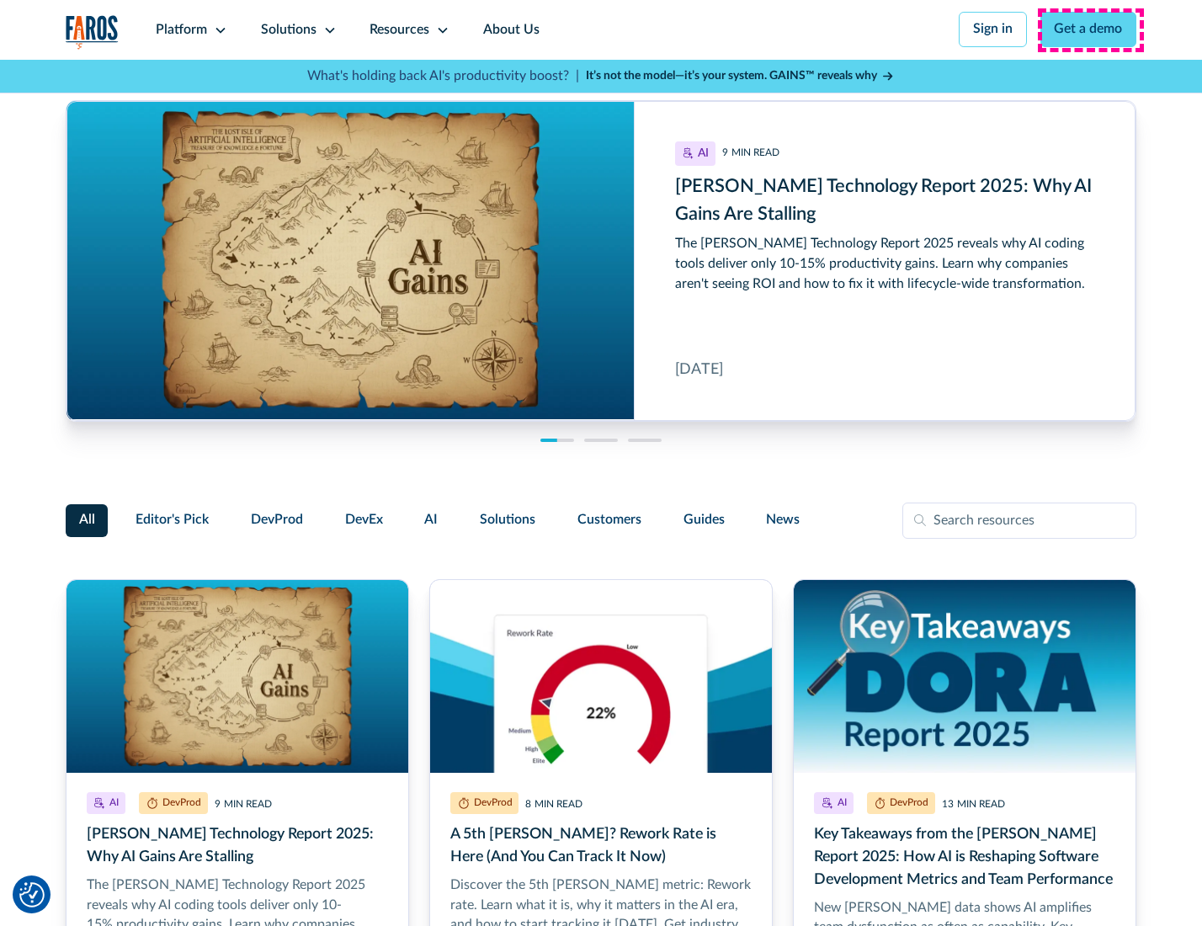
click at [1090, 29] on link "Get a demo" at bounding box center [1089, 29] width 97 height 35
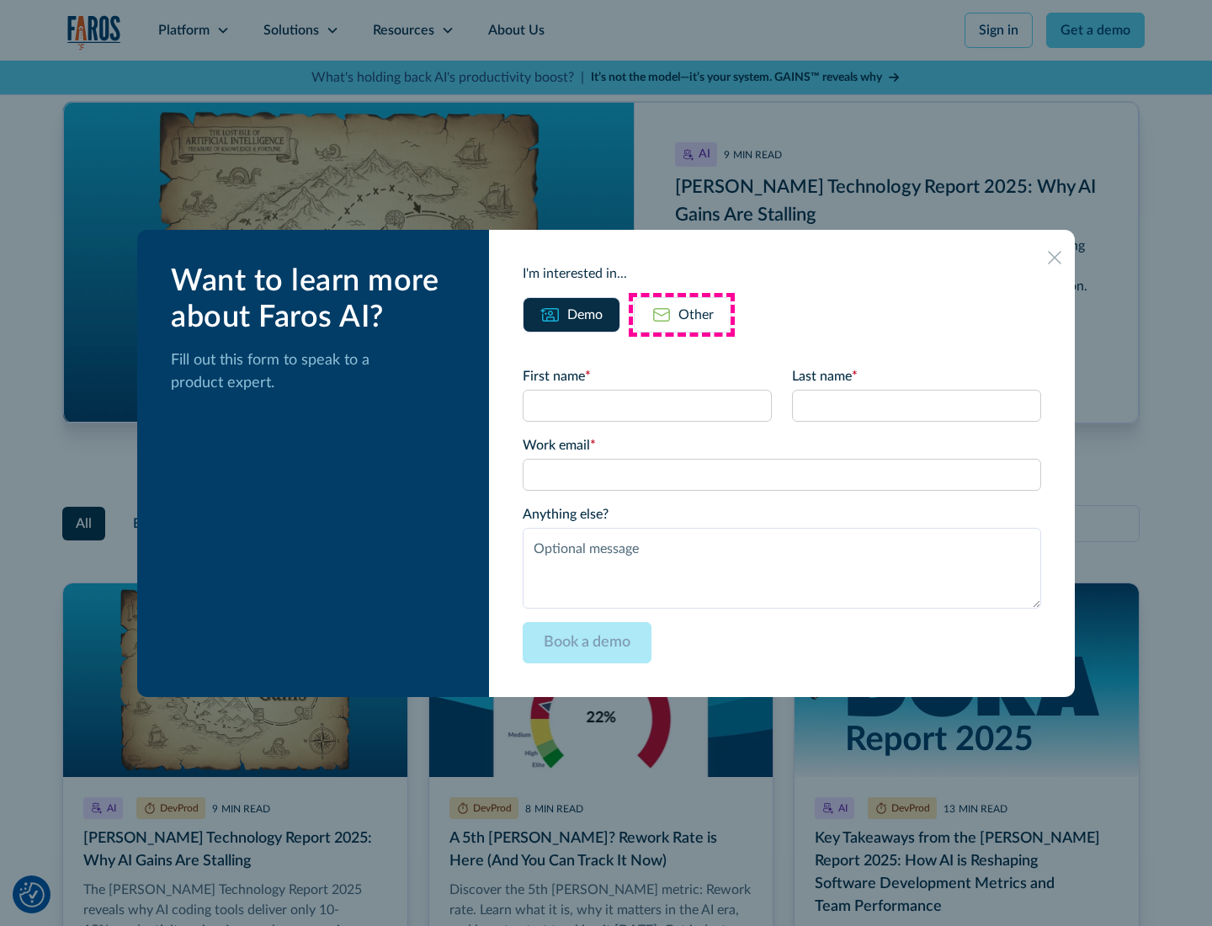
click at [682, 314] on div "Other" at bounding box center [696, 315] width 35 height 20
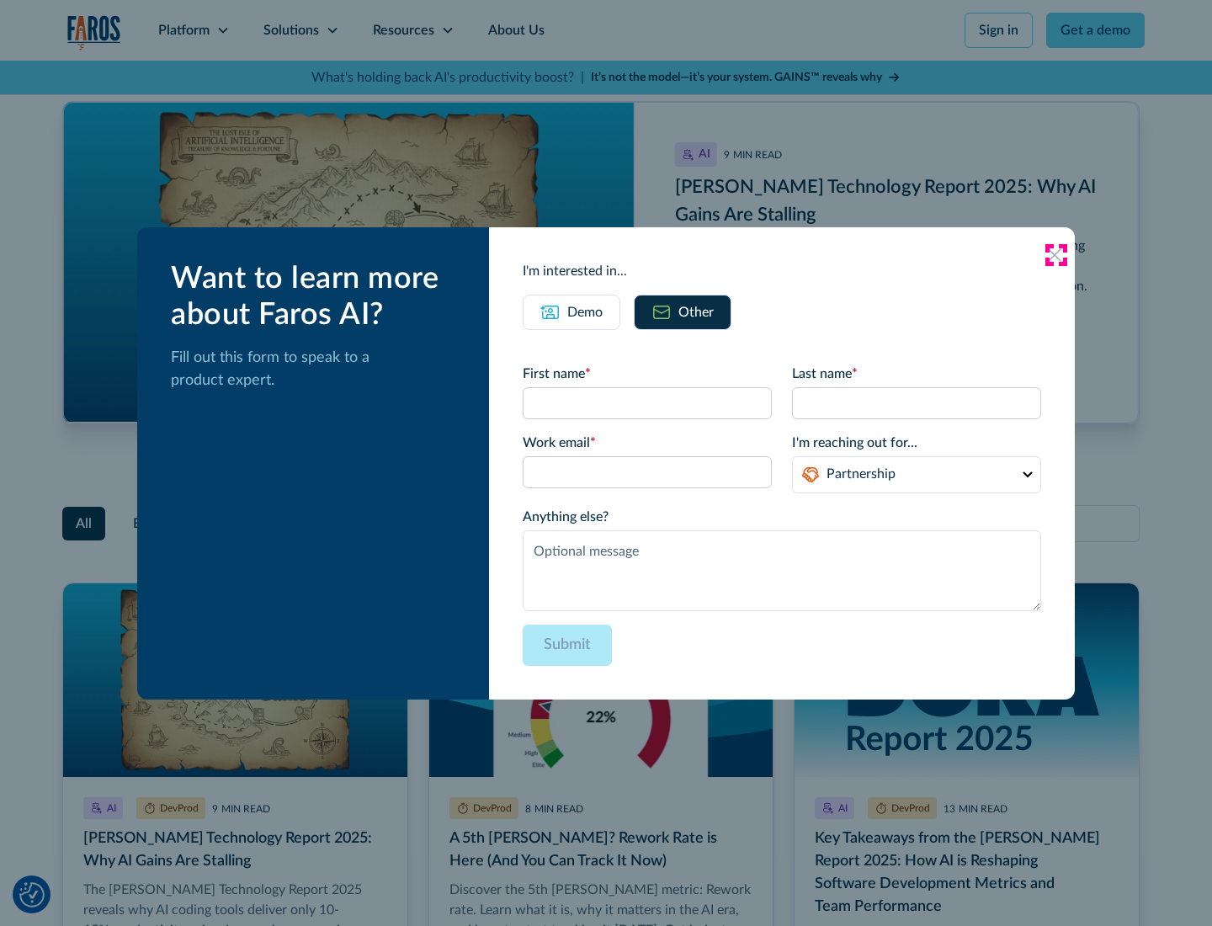
click at [1056, 254] on icon at bounding box center [1054, 254] width 13 height 13
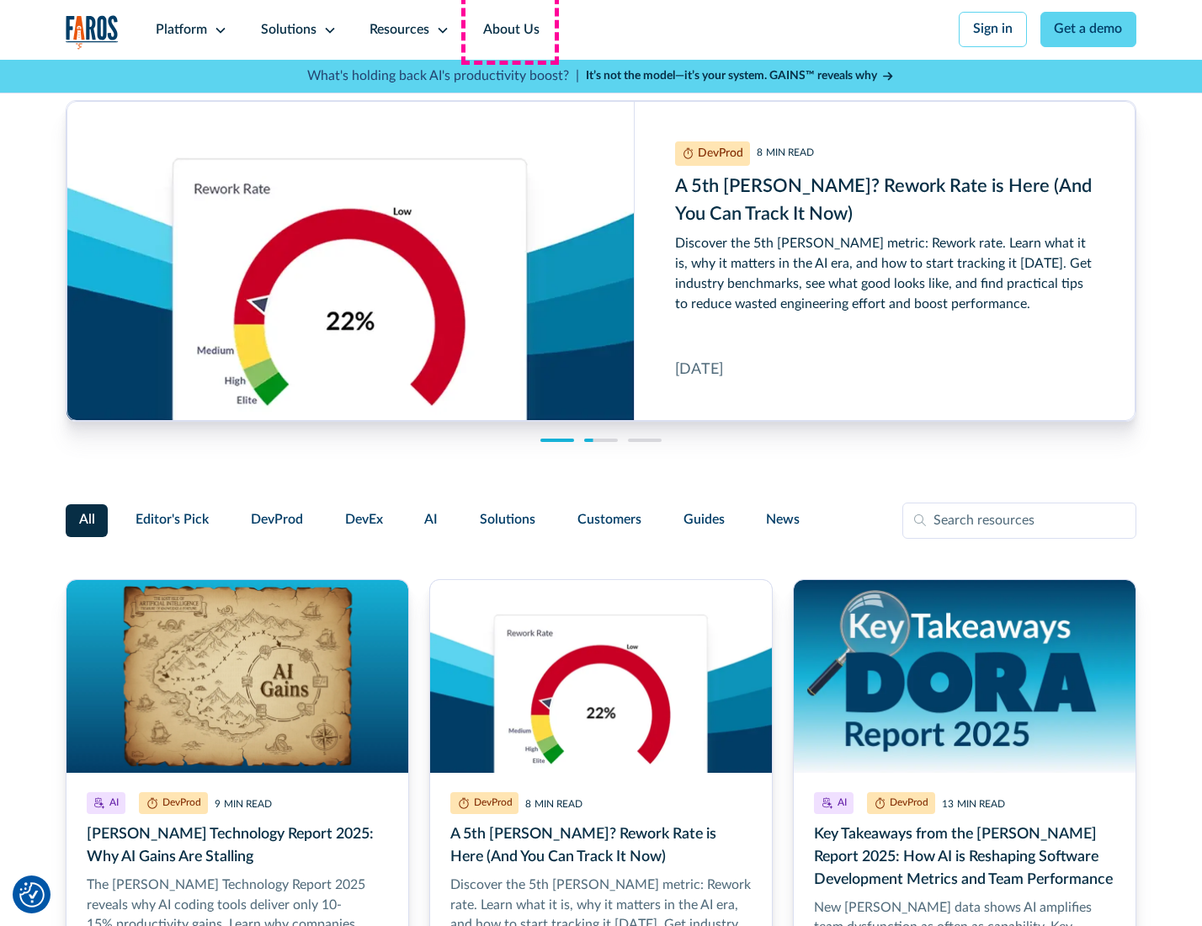
click at [509, 29] on link "About Us" at bounding box center [511, 30] width 90 height 60
